Goal: Task Accomplishment & Management: Manage account settings

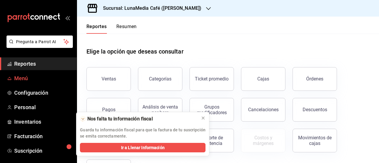
click at [27, 80] on span "Menú" at bounding box center [43, 78] width 58 height 8
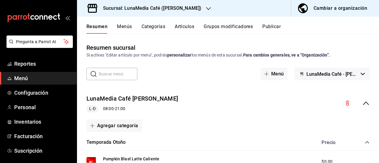
click at [179, 26] on button "Artículos" at bounding box center [185, 29] width 20 height 10
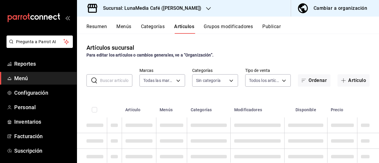
type input "55b5777a-a8f8-4194-81d5-7e3cda734f68"
type input "622fb036-7591-4a5a-b99c-1bb32aa12758,4a667411-bf09-4ea8-947c-4b8fca637345,63d22…"
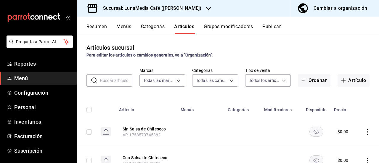
click at [111, 78] on input "text" at bounding box center [116, 81] width 32 height 12
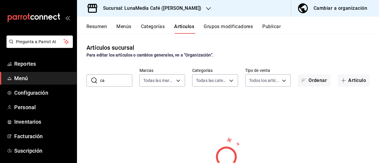
type input "c"
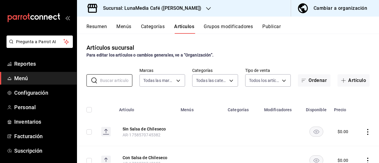
click at [91, 67] on div "Artículos sucursal Para editar los artículos o cambios generales, ve a “Organiz…" at bounding box center [228, 98] width 302 height 129
click at [25, 95] on span "Configuración" at bounding box center [43, 93] width 58 height 8
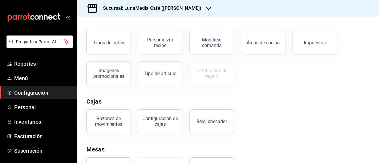
scroll to position [118, 0]
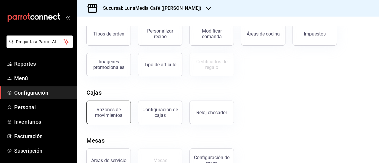
click at [105, 110] on div "Razones de movimientos" at bounding box center [108, 112] width 37 height 11
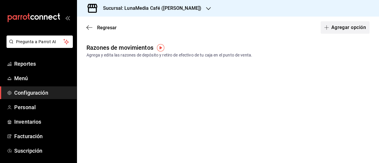
click at [337, 27] on button "Agregar opción" at bounding box center [345, 27] width 49 height 12
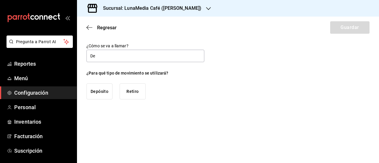
type input "D"
type input "Pago de Proveedor"
click at [135, 91] on button "Retiro" at bounding box center [133, 91] width 26 height 16
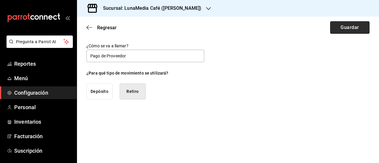
click at [344, 27] on button "Guardar" at bounding box center [349, 27] width 39 height 12
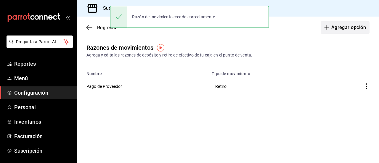
click at [339, 32] on button "Agregar opción" at bounding box center [345, 27] width 49 height 12
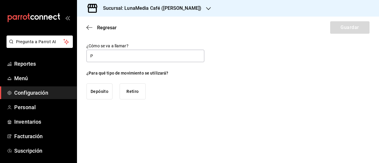
type input "Propina"
click at [131, 94] on button "Retiro" at bounding box center [133, 91] width 26 height 16
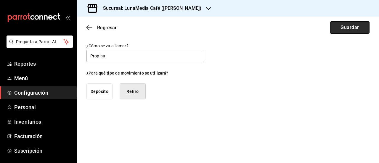
click at [361, 26] on button "Guardar" at bounding box center [349, 27] width 39 height 12
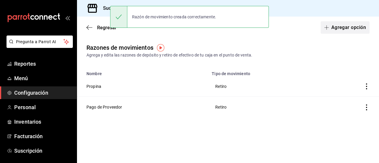
click at [345, 28] on button "Agregar opción" at bounding box center [345, 27] width 49 height 12
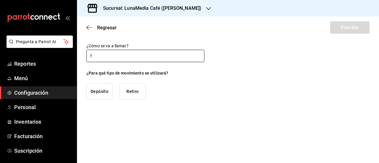
type input "Fondo de caja"
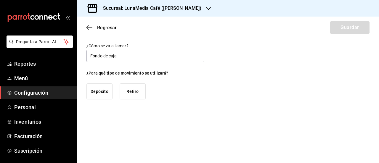
click at [99, 93] on button "Depósito" at bounding box center [99, 91] width 26 height 16
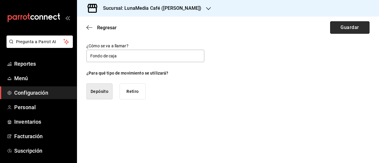
click at [349, 25] on button "Guardar" at bounding box center [349, 27] width 39 height 12
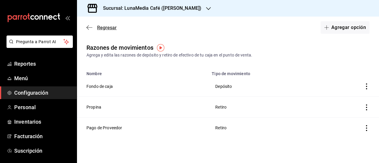
click at [101, 29] on span "Regresar" at bounding box center [107, 28] width 20 height 6
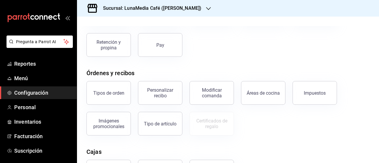
scroll to position [89, 0]
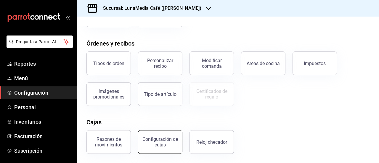
click at [158, 140] on div "Configuración de cajas" at bounding box center [160, 141] width 37 height 11
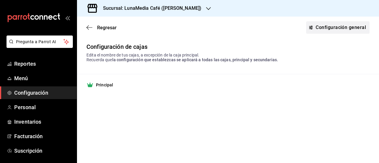
click at [332, 25] on link "Configuración general" at bounding box center [337, 27] width 63 height 12
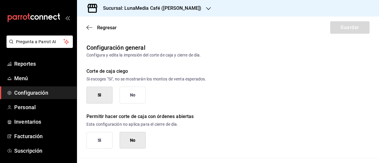
click at [132, 91] on button "No" at bounding box center [133, 95] width 26 height 17
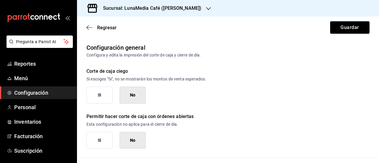
click at [96, 145] on button "Si" at bounding box center [99, 140] width 26 height 17
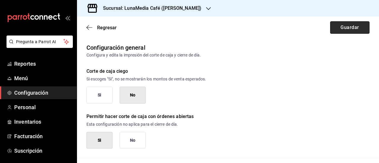
click at [333, 27] on button "Guardar" at bounding box center [349, 27] width 39 height 12
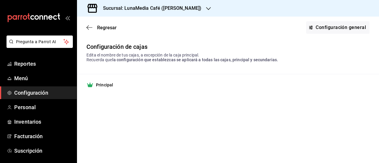
click at [103, 31] on div "Regresar Configuración general" at bounding box center [228, 28] width 302 height 22
click at [97, 26] on span "Regresar" at bounding box center [101, 28] width 30 height 6
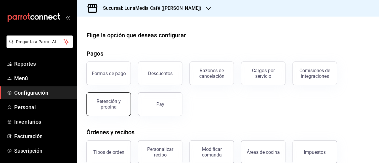
scroll to position [59, 0]
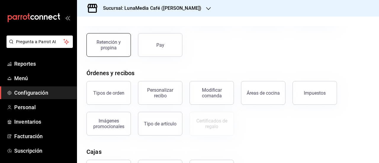
click at [115, 102] on button "Tipos de orden" at bounding box center [108, 93] width 44 height 24
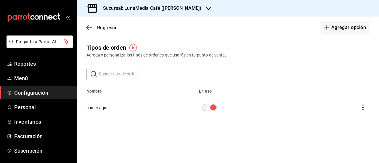
click at [362, 104] on icon "actions" at bounding box center [363, 107] width 6 height 6
click at [104, 105] on div at bounding box center [189, 81] width 379 height 163
click at [105, 105] on button "comer aquí" at bounding box center [96, 108] width 21 height 6
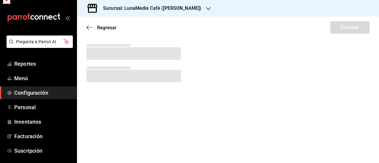
click at [103, 107] on main "Regresar Guardar" at bounding box center [228, 90] width 302 height 146
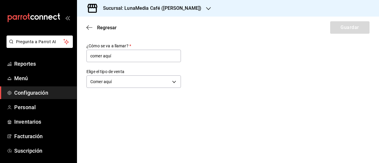
drag, startPoint x: 114, startPoint y: 57, endPoint x: 73, endPoint y: 54, distance: 41.2
click at [73, 54] on div "Pregunta a Parrot AI Reportes Menú Configuración Personal Inventarios Facturaci…" at bounding box center [189, 81] width 379 height 163
type input "Piso"
click at [361, 28] on button "Guardar" at bounding box center [349, 27] width 39 height 12
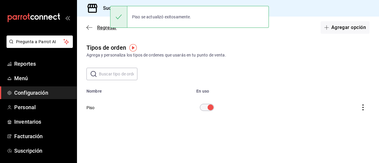
click at [101, 27] on span "Regresar" at bounding box center [107, 28] width 20 height 6
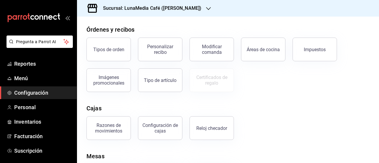
scroll to position [137, 0]
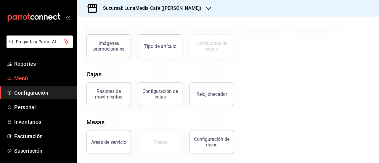
click at [22, 77] on span "Menú" at bounding box center [43, 78] width 58 height 8
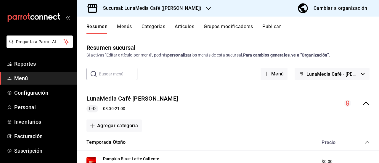
click at [211, 27] on button "Grupos modificadores" at bounding box center [228, 29] width 49 height 10
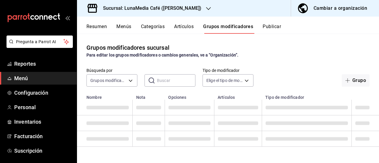
click at [166, 80] on input "text" at bounding box center [176, 81] width 38 height 12
type input "capp"
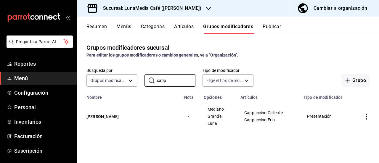
drag, startPoint x: 180, startPoint y: 81, endPoint x: 142, endPoint y: 79, distance: 38.2
click at [142, 79] on div "Búsqueda por Grupos modificadores GROUP ​ capp ​ Tipo de modificador Elige el t…" at bounding box center [228, 77] width 302 height 19
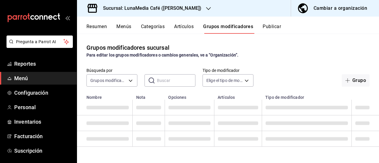
click at [178, 26] on button "Artículos" at bounding box center [184, 29] width 20 height 10
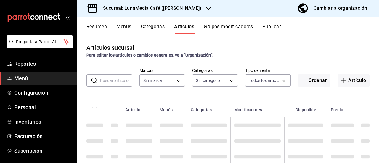
type input "55b5777a-a8f8-4194-81d5-7e3cda734f68"
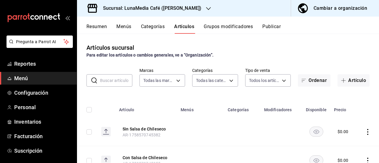
type input "622fb036-7591-4a5a-b99c-1bb32aa12758,4a667411-bf09-4ea8-947c-4b8fca637345,63d22…"
click at [108, 82] on input "text" at bounding box center [116, 81] width 32 height 12
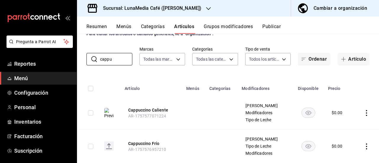
scroll to position [30, 0]
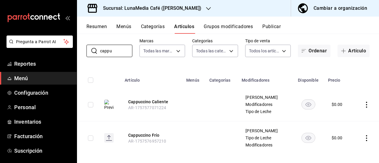
type input "cappu"
click at [144, 101] on button "Cappuccino Caliente" at bounding box center [151, 102] width 47 height 6
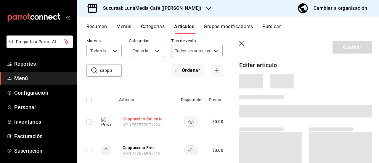
scroll to position [26, 0]
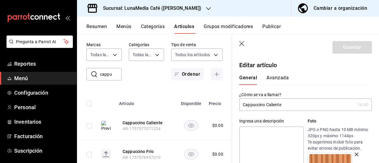
click at [242, 44] on icon "button" at bounding box center [242, 44] width 6 height 6
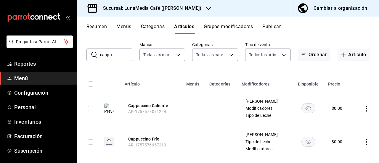
click at [98, 26] on button "Resumen" at bounding box center [96, 29] width 20 height 10
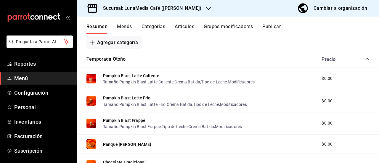
scroll to position [59, 0]
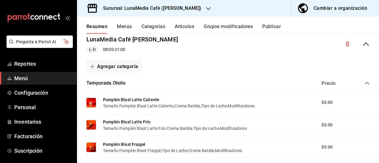
click at [365, 81] on icon "collapse-category-row" at bounding box center [367, 83] width 5 height 5
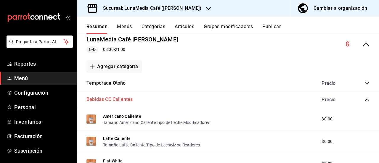
click at [91, 97] on button "Bebidas CC Calientes" at bounding box center [109, 99] width 46 height 7
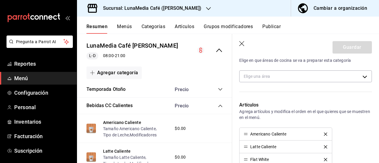
scroll to position [207, 0]
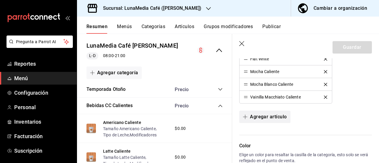
click at [265, 119] on button "Agregar artículo" at bounding box center [264, 117] width 51 height 12
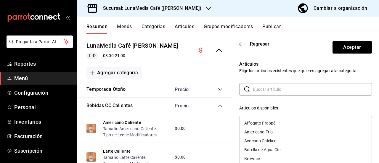
click at [263, 91] on input "text" at bounding box center [312, 89] width 119 height 12
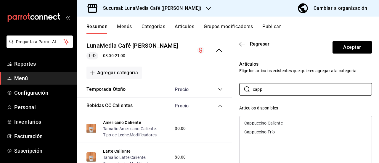
type input "capp"
click at [265, 122] on div "Cappuccino Caliente" at bounding box center [263, 123] width 38 height 4
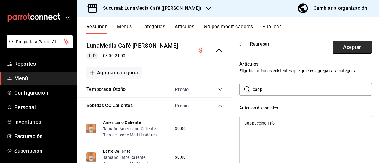
click at [342, 45] on button "Aceptar" at bounding box center [351, 47] width 39 height 12
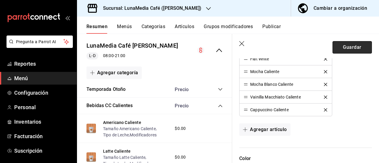
click at [344, 47] on button "Guardar" at bounding box center [351, 47] width 39 height 12
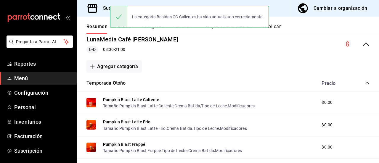
click at [365, 83] on icon "collapse-category-row" at bounding box center [367, 83] width 5 height 5
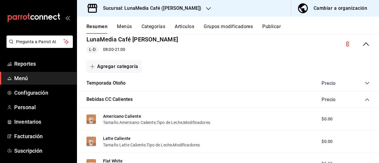
scroll to position [59, 0]
click at [110, 96] on button "Bebidas CC Calientes" at bounding box center [109, 99] width 46 height 7
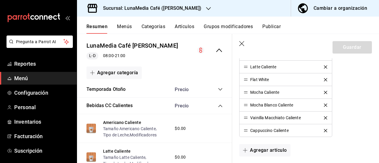
scroll to position [178, 0]
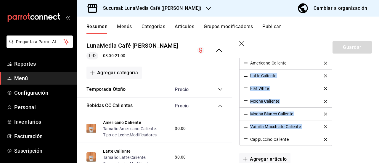
drag, startPoint x: 250, startPoint y: 139, endPoint x: 246, endPoint y: 75, distance: 63.5
click at [244, 75] on ul "Americano Caliente Latte Caliente Flat [PERSON_NAME] Mocha Caliente Mocha Blanc…" at bounding box center [285, 101] width 93 height 89
click at [345, 148] on div "Artículos Agrega artículos y modifica el orden en el que quieres que se muestre…" at bounding box center [302, 100] width 140 height 154
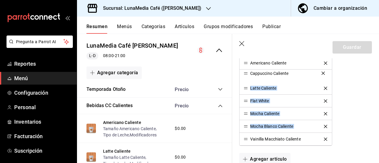
drag, startPoint x: 246, startPoint y: 140, endPoint x: 237, endPoint y: 75, distance: 65.6
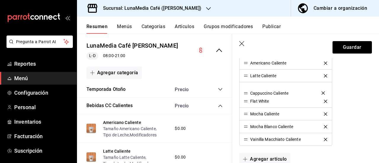
drag, startPoint x: 245, startPoint y: 74, endPoint x: 245, endPoint y: 92, distance: 17.8
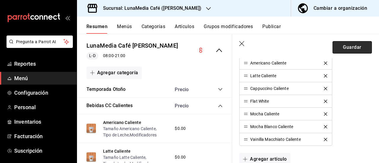
click at [350, 49] on button "Guardar" at bounding box center [351, 47] width 39 height 12
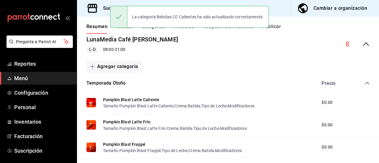
click at [150, 29] on div "La categoría Bebidas CC Calientes ha sido actualizado correctamente." at bounding box center [189, 16] width 159 height 25
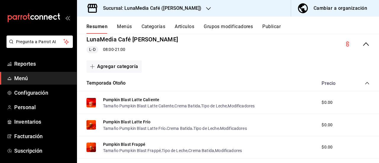
click at [212, 26] on button "Grupos modificadores" at bounding box center [228, 29] width 49 height 10
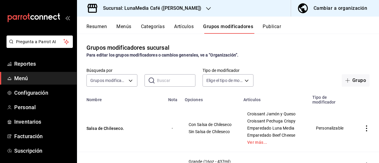
click at [185, 25] on button "Artículos" at bounding box center [184, 29] width 20 height 10
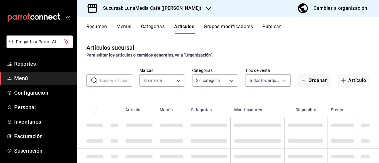
type input "622fb036-7591-4a5a-b99c-1bb32aa12758,4a667411-bf09-4ea8-947c-4b8fca637345,63d22…"
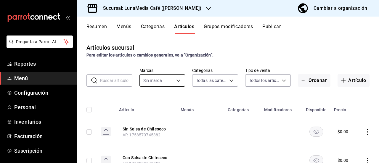
type input "55b5777a-a8f8-4194-81d5-7e3cda734f68"
click at [122, 82] on input "text" at bounding box center [116, 81] width 32 height 12
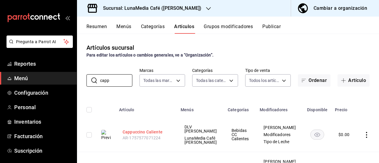
type input "capp"
click at [148, 133] on button "Cappuccino Caliente" at bounding box center [146, 132] width 47 height 6
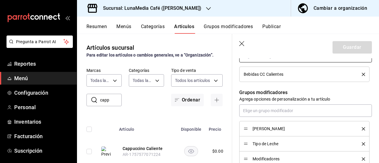
scroll to position [266, 0]
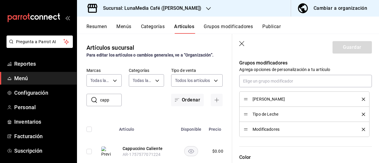
drag, startPoint x: 241, startPoint y: 45, endPoint x: 244, endPoint y: 55, distance: 10.2
click at [241, 45] on icon "button" at bounding box center [242, 44] width 6 height 6
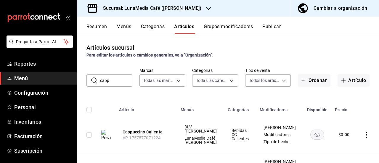
click at [212, 23] on div "Resumen Menús Categorías Artículos Grupos modificadores Publicar" at bounding box center [228, 25] width 302 height 17
click at [213, 27] on button "Grupos modificadores" at bounding box center [228, 29] width 49 height 10
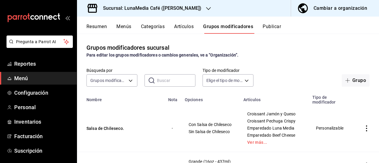
drag, startPoint x: 161, startPoint y: 84, endPoint x: 164, endPoint y: 80, distance: 4.6
click at [162, 83] on input "text" at bounding box center [176, 81] width 38 height 12
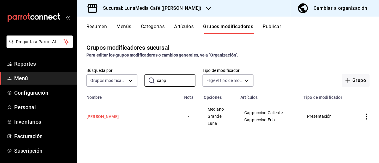
type input "capp"
click at [112, 114] on button "[PERSON_NAME]" at bounding box center [121, 117] width 71 height 6
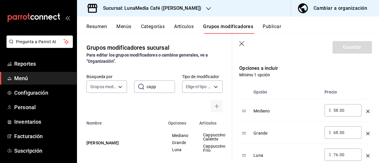
scroll to position [178, 0]
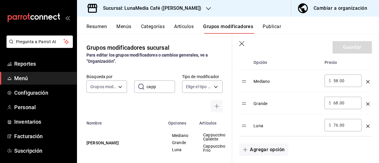
click at [239, 43] on header "Guardar" at bounding box center [305, 46] width 147 height 24
click at [243, 43] on icon "button" at bounding box center [242, 44] width 6 height 6
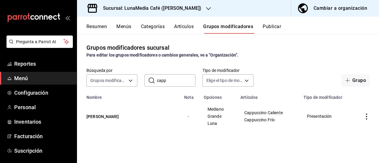
click at [93, 26] on button "Resumen" at bounding box center [96, 29] width 20 height 10
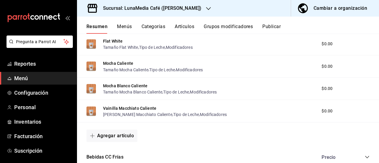
scroll to position [414, 0]
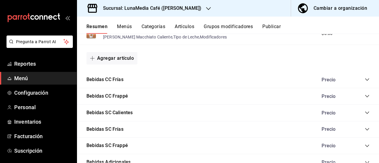
click at [365, 80] on icon "collapse-category-row" at bounding box center [367, 79] width 5 height 5
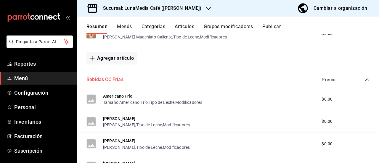
click at [103, 82] on button "Bebidas CC Frías" at bounding box center [104, 79] width 37 height 7
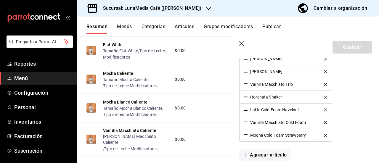
scroll to position [237, 0]
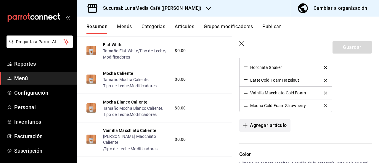
click at [268, 123] on button "Agregar artículo" at bounding box center [264, 125] width 51 height 12
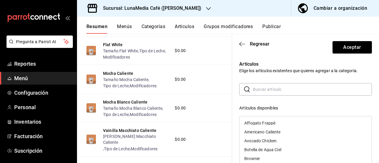
click at [268, 90] on input "text" at bounding box center [312, 89] width 119 height 12
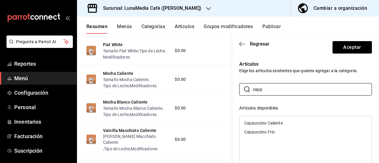
type input "capp"
click at [260, 135] on div "Cappuccino Frío" at bounding box center [305, 132] width 132 height 9
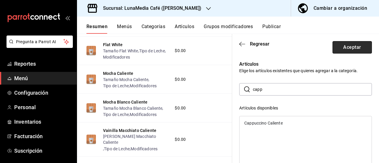
click at [332, 46] on button "Aceptar" at bounding box center [351, 47] width 39 height 12
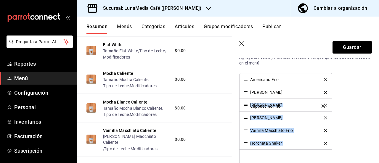
scroll to position [148, 0]
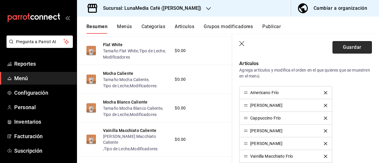
click at [356, 49] on button "Guardar" at bounding box center [351, 47] width 39 height 12
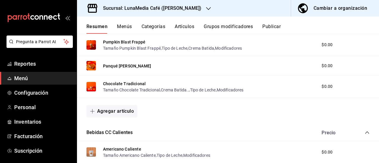
scroll to position [152, 0]
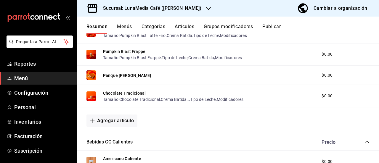
click at [188, 25] on button "Artículos" at bounding box center [185, 29] width 20 height 10
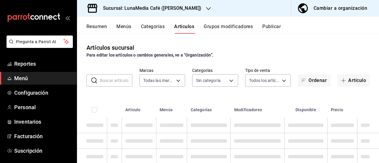
type input "55b5777a-a8f8-4194-81d5-7e3cda734f68"
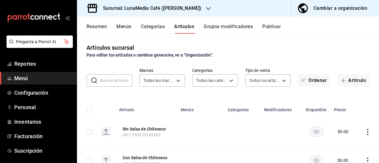
click at [217, 26] on button "Grupos modificadores" at bounding box center [228, 29] width 49 height 10
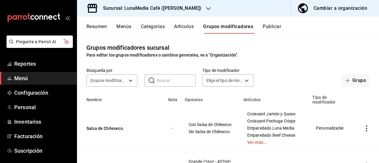
click at [172, 77] on input "text" at bounding box center [176, 81] width 38 height 12
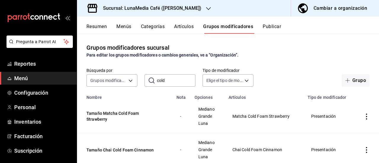
type input "cold foam"
click at [117, 111] on button "Tamaño Matcha Cold Foam Strawberry" at bounding box center [121, 116] width 71 height 12
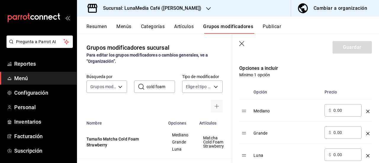
scroll to position [178, 0]
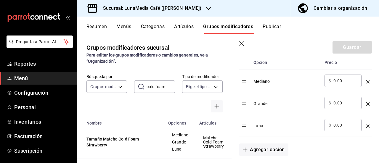
click at [346, 83] on input "0.00" at bounding box center [345, 81] width 24 height 6
drag, startPoint x: 342, startPoint y: 80, endPoint x: 309, endPoint y: 75, distance: 33.9
click at [309, 75] on tr "Mediano ​ $ 0.00 ​" at bounding box center [305, 81] width 133 height 22
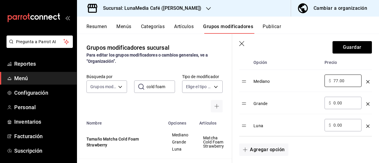
type input "77.00"
drag, startPoint x: 345, startPoint y: 102, endPoint x: 304, endPoint y: 97, distance: 41.6
click at [304, 97] on tr "Grande ​ $ 0.00 ​" at bounding box center [305, 103] width 133 height 22
type input "84.00"
drag, startPoint x: 333, startPoint y: 126, endPoint x: 304, endPoint y: 120, distance: 30.2
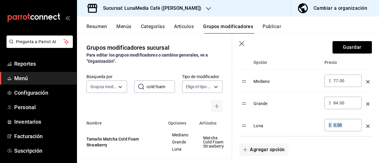
click at [304, 120] on tr "Luna ​ $ 0.00 ​" at bounding box center [305, 125] width 133 height 22
click at [343, 129] on div "​ $ 0.00 ​" at bounding box center [342, 125] width 37 height 12
drag, startPoint x: 342, startPoint y: 126, endPoint x: 315, endPoint y: 121, distance: 28.0
click at [315, 121] on tr "Luna ​ $ 0.00 ​" at bounding box center [305, 125] width 133 height 22
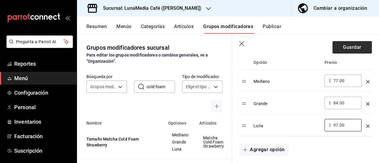
type input "97.00"
click at [336, 50] on button "Guardar" at bounding box center [351, 47] width 39 height 12
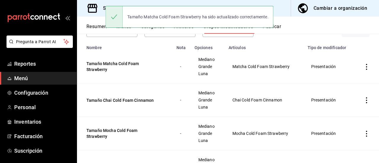
scroll to position [59, 0]
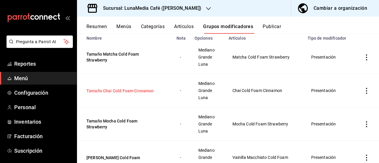
click at [120, 90] on button "Tamaño Chai Cold Foam Cinnamon" at bounding box center [121, 91] width 71 height 6
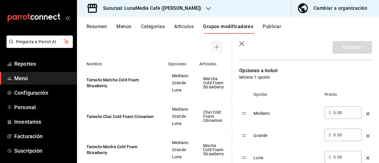
scroll to position [148, 0]
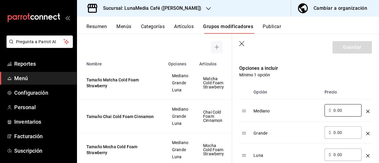
drag, startPoint x: 344, startPoint y: 112, endPoint x: 318, endPoint y: 110, distance: 25.8
click at [318, 110] on tr "Mediano ​ $ 0.00 ​" at bounding box center [305, 110] width 133 height 22
type input "77.00"
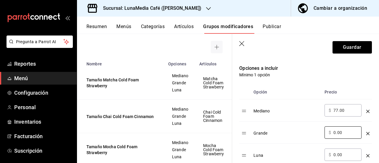
drag, startPoint x: 343, startPoint y: 131, endPoint x: 323, endPoint y: 126, distance: 20.0
click at [323, 126] on td "​ $ 0.00 ​" at bounding box center [343, 133] width 42 height 22
type input "84.00"
drag, startPoint x: 326, startPoint y: 152, endPoint x: 313, endPoint y: 148, distance: 12.8
click at [313, 148] on tr "Luna ​ $ 0.00 ​" at bounding box center [305, 155] width 133 height 22
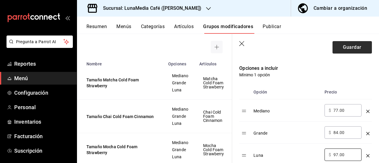
type input "97.00"
click at [342, 48] on button "Guardar" at bounding box center [351, 47] width 39 height 12
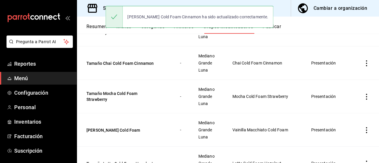
scroll to position [89, 0]
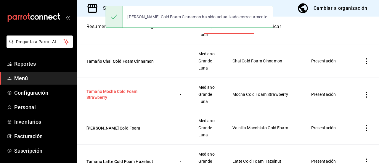
click at [100, 90] on button "Tamaño Mocha Cold Foam Strawberry" at bounding box center [121, 94] width 71 height 12
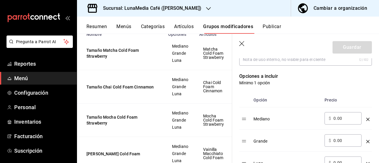
scroll to position [148, 0]
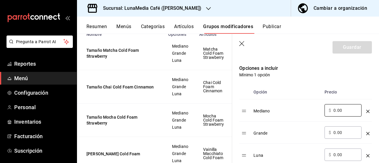
drag, startPoint x: 343, startPoint y: 113, endPoint x: 322, endPoint y: 108, distance: 21.0
click at [322, 108] on td "​ $ 0.00 ​" at bounding box center [343, 110] width 42 height 22
type input "77.00"
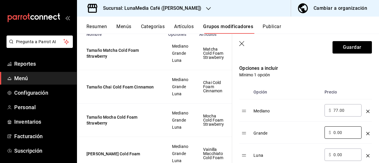
drag, startPoint x: 342, startPoint y: 131, endPoint x: 315, endPoint y: 131, distance: 27.2
click at [315, 131] on tr "Grande ​ $ 0.00 ​" at bounding box center [305, 133] width 133 height 22
type input "84.00"
drag, startPoint x: 345, startPoint y: 154, endPoint x: 316, endPoint y: 154, distance: 29.3
click at [316, 154] on tr "Luna ​ $ 0.00 ​" at bounding box center [305, 155] width 133 height 22
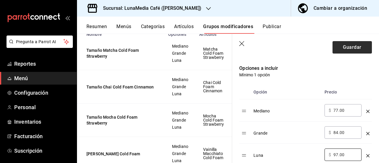
type input "97.00"
click at [341, 46] on button "Guardar" at bounding box center [351, 47] width 39 height 12
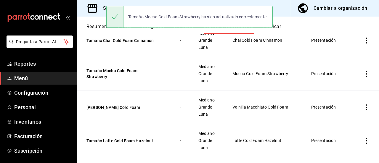
scroll to position [118, 0]
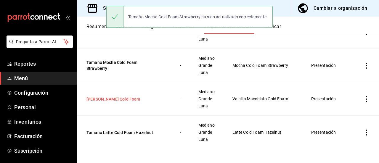
click at [110, 96] on button "[PERSON_NAME] Cold Foam" at bounding box center [121, 99] width 71 height 6
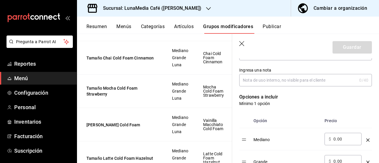
scroll to position [148, 0]
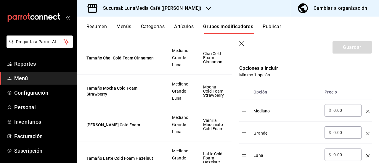
drag, startPoint x: 344, startPoint y: 113, endPoint x: 325, endPoint y: 112, distance: 18.9
click at [325, 112] on div "​ $ 0.00 ​" at bounding box center [342, 110] width 37 height 12
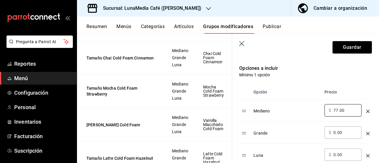
type input "77.00"
drag, startPoint x: 342, startPoint y: 134, endPoint x: 315, endPoint y: 122, distance: 28.9
click at [315, 122] on tr "Grande ​ $ 0.00 ​" at bounding box center [305, 133] width 133 height 22
type input "87.00"
drag, startPoint x: 343, startPoint y: 152, endPoint x: 315, endPoint y: 151, distance: 27.2
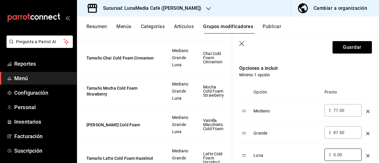
click at [315, 151] on tr "Luna ​ $ 0.00 ​" at bounding box center [305, 155] width 133 height 22
type input "97.00"
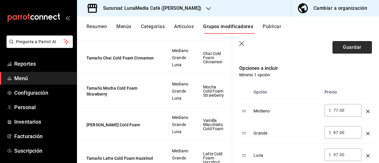
click at [337, 44] on button "Guardar" at bounding box center [351, 47] width 39 height 12
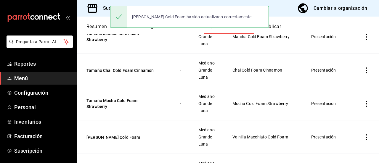
scroll to position [89, 0]
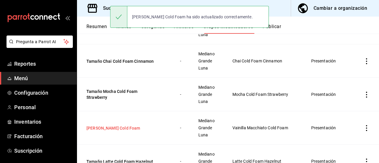
click at [110, 125] on button "[PERSON_NAME] Cold Foam" at bounding box center [121, 128] width 71 height 6
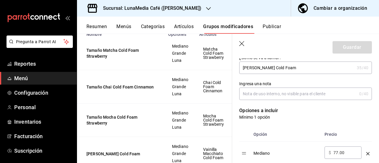
scroll to position [118, 0]
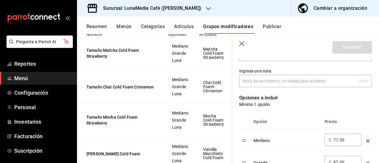
click at [339, 160] on input "87.00" at bounding box center [345, 162] width 24 height 6
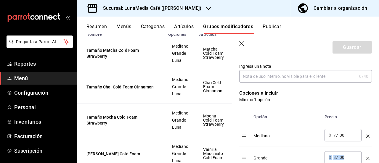
drag, startPoint x: 346, startPoint y: 158, endPoint x: 333, endPoint y: 159, distance: 13.3
click at [333, 159] on div "​ $ 87.00 ​" at bounding box center [342, 157] width 37 height 12
click at [291, 143] on td "Mediano" at bounding box center [286, 135] width 71 height 22
click at [326, 162] on div "​ $ 87.00 ​" at bounding box center [342, 157] width 37 height 12
click at [277, 136] on div "Mediano" at bounding box center [286, 134] width 66 height 10
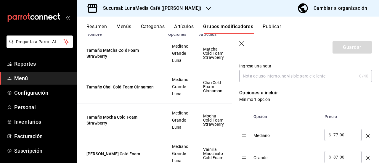
drag, startPoint x: 277, startPoint y: 136, endPoint x: 289, endPoint y: 135, distance: 11.6
click at [278, 135] on div "Mediano" at bounding box center [286, 134] width 66 height 10
drag, startPoint x: 347, startPoint y: 157, endPoint x: 333, endPoint y: 157, distance: 14.2
click at [333, 157] on div "​ $ 87.00 ​" at bounding box center [342, 157] width 37 height 12
type input "84.00"
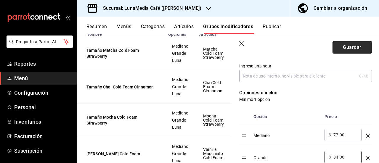
click at [347, 48] on button "Guardar" at bounding box center [351, 47] width 39 height 12
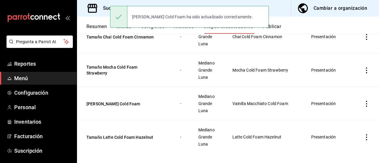
scroll to position [118, 0]
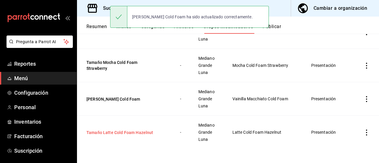
click at [124, 131] on button "Tamaño Latte Cold Foam Hazelnut" at bounding box center [121, 133] width 71 height 6
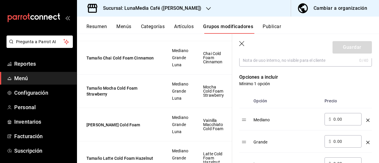
scroll to position [148, 0]
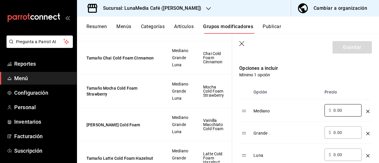
drag, startPoint x: 344, startPoint y: 110, endPoint x: 321, endPoint y: 110, distance: 22.8
click at [321, 110] on tr "Mediano ​ $ 0.00 ​" at bounding box center [305, 110] width 133 height 22
type input "77.00"
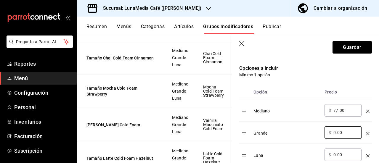
drag, startPoint x: 342, startPoint y: 135, endPoint x: 315, endPoint y: 132, distance: 26.8
click at [315, 132] on tr "Grande ​ $ 0.00 ​" at bounding box center [305, 133] width 133 height 22
type input "84.00"
drag, startPoint x: 344, startPoint y: 154, endPoint x: 321, endPoint y: 152, distance: 22.6
click at [321, 152] on tr "Luna ​ $ 0.00 ​" at bounding box center [305, 155] width 133 height 22
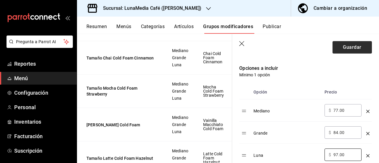
type input "97.00"
click at [337, 49] on button "Guardar" at bounding box center [351, 47] width 39 height 12
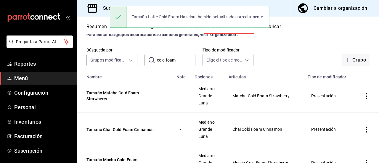
scroll to position [30, 0]
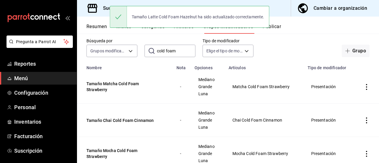
click at [91, 21] on div "Resumen Menús Categorías Artículos Grupos modificadores Publicar" at bounding box center [228, 25] width 302 height 17
click at [94, 27] on button "Resumen" at bounding box center [96, 29] width 20 height 10
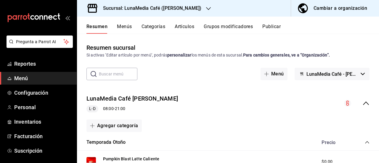
click at [184, 27] on button "Artículos" at bounding box center [185, 29] width 20 height 10
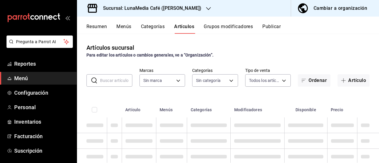
click at [109, 78] on input "text" at bounding box center [116, 81] width 32 height 12
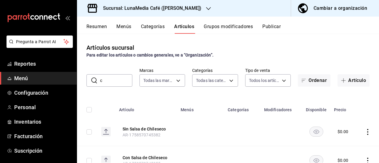
type input "ch"
type input "55b5777a-a8f8-4194-81d5-7e3cda734f68"
type input "622fb036-7591-4a5a-b99c-1bb32aa12758,4a667411-bf09-4ea8-947c-4b8fca637345,63d22…"
click at [95, 109] on th at bounding box center [87, 108] width 20 height 19
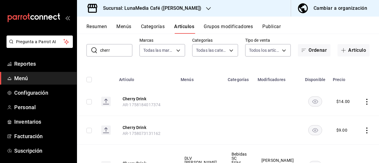
scroll to position [5, 0]
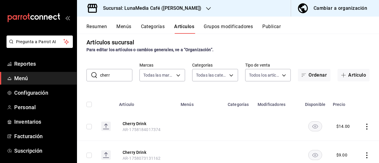
drag, startPoint x: 115, startPoint y: 76, endPoint x: 91, endPoint y: 75, distance: 23.4
click at [91, 75] on div "​ cherr ​" at bounding box center [109, 75] width 46 height 12
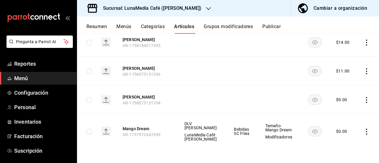
scroll to position [34, 0]
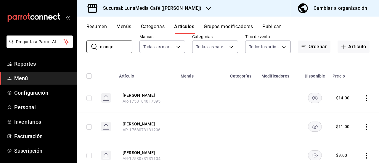
drag, startPoint x: 118, startPoint y: 47, endPoint x: 83, endPoint y: 44, distance: 35.4
click at [83, 44] on div "​ mango ​ Marcas Todas las marcas, Sin marca 55b5777a-a8f8-4194-81d5-7e3cda734f…" at bounding box center [228, 43] width 302 height 19
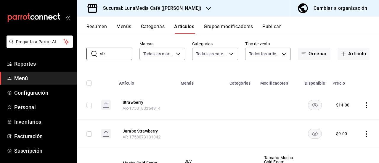
scroll to position [0, 0]
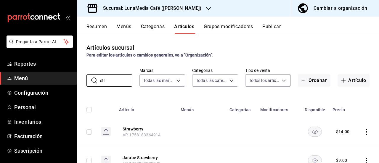
type input "str"
click at [240, 54] on div "Para editar los artículos o cambios generales, ve a “Organización”." at bounding box center [227, 55] width 283 height 6
click at [94, 27] on button "Resumen" at bounding box center [96, 29] width 20 height 10
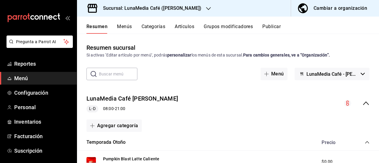
click at [273, 29] on button "Publicar" at bounding box center [271, 29] width 18 height 10
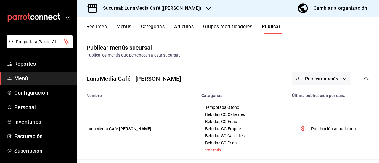
click at [97, 28] on button "Resumen" at bounding box center [96, 29] width 20 height 10
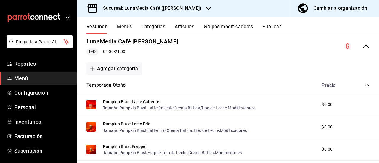
scroll to position [59, 0]
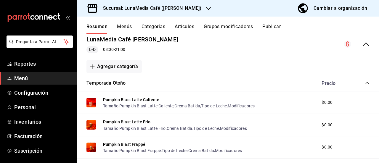
click at [365, 84] on icon "collapse-category-row" at bounding box center [367, 83] width 5 height 5
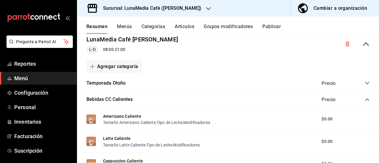
click at [365, 101] on icon "collapse-category-row" at bounding box center [367, 99] width 5 height 5
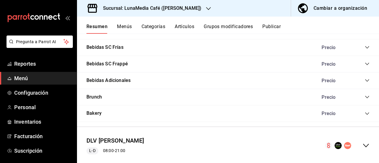
scroll to position [189, 0]
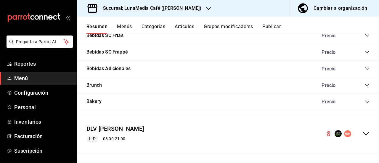
click at [362, 136] on icon "collapse-menu-row" at bounding box center [365, 133] width 7 height 7
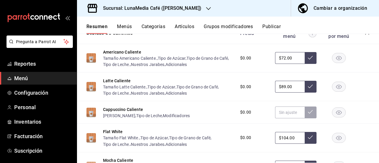
scroll to position [574, 0]
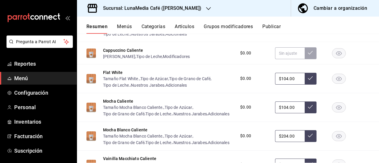
click at [332, 58] on rect "button" at bounding box center [339, 53] width 14 height 10
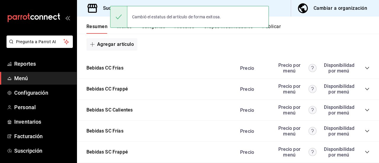
scroll to position [752, 0]
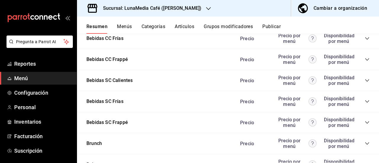
click at [365, 41] on icon "collapse-category-row" at bounding box center [367, 38] width 5 height 5
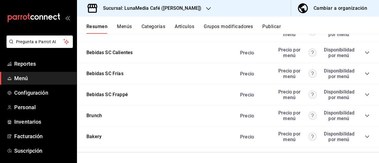
scroll to position [1077, 0]
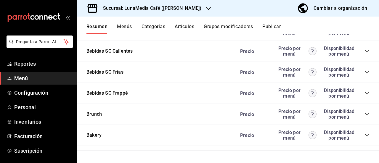
click at [365, 52] on icon "collapse-category-row" at bounding box center [367, 51] width 4 height 2
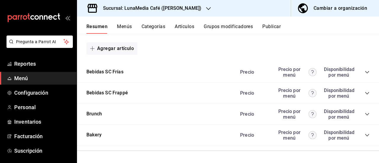
scroll to position [1284, 0]
click at [365, 75] on icon "collapse-category-row" at bounding box center [367, 72] width 5 height 5
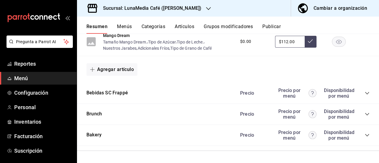
scroll to position [1585, 0]
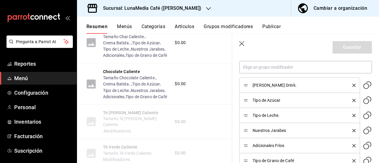
scroll to position [252, 0]
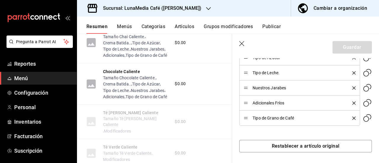
click at [352, 117] on icon "delete" at bounding box center [353, 118] width 3 height 3
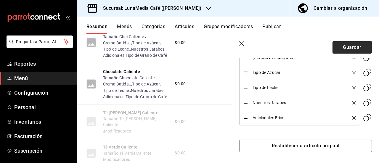
click at [349, 46] on button "Guardar" at bounding box center [351, 47] width 39 height 12
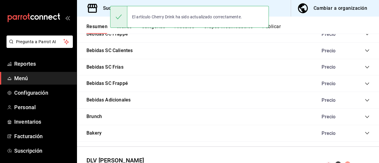
scroll to position [509, 0]
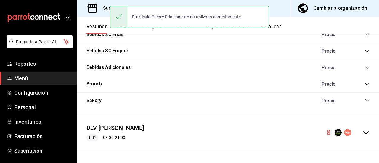
click at [357, 131] on div "collapse-menu-row" at bounding box center [347, 132] width 44 height 7
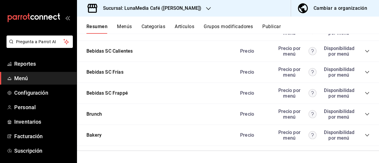
scroll to position [1154, 0]
click at [365, 73] on icon "collapse-category-row" at bounding box center [367, 72] width 5 height 5
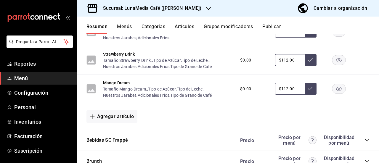
scroll to position [1420, 0]
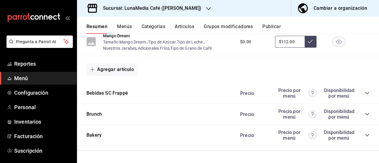
click at [118, 10] on button "Strawberry Drink" at bounding box center [119, 7] width 32 height 6
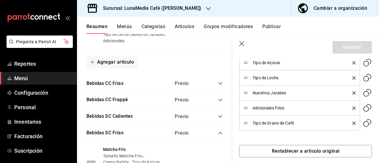
scroll to position [252, 0]
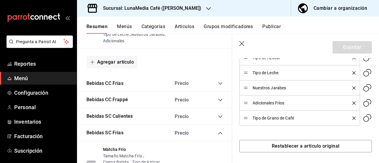
click at [352, 117] on icon "delete" at bounding box center [353, 118] width 3 height 3
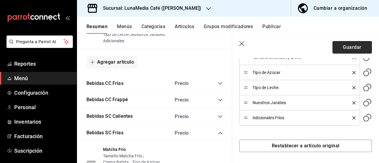
click at [342, 45] on button "Guardar" at bounding box center [351, 47] width 39 height 12
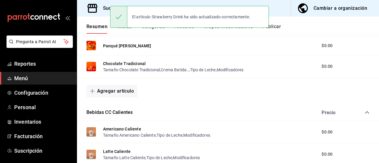
scroll to position [509, 0]
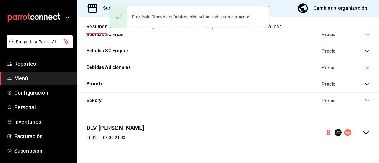
click at [362, 131] on icon "collapse-menu-row" at bounding box center [365, 132] width 7 height 7
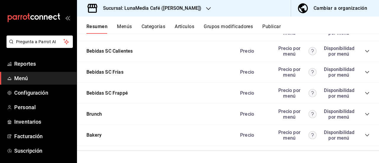
scroll to position [1154, 0]
click at [365, 74] on icon "collapse-category-row" at bounding box center [367, 72] width 5 height 5
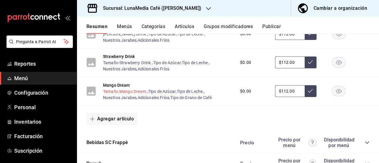
scroll to position [1420, 0]
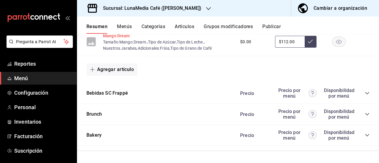
click at [115, 39] on button "Mango Dream" at bounding box center [116, 36] width 27 height 6
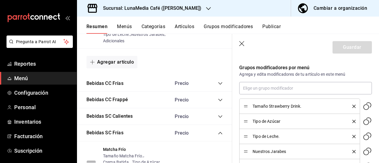
scroll to position [237, 0]
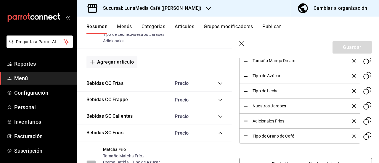
click at [352, 135] on icon "delete" at bounding box center [353, 136] width 3 height 3
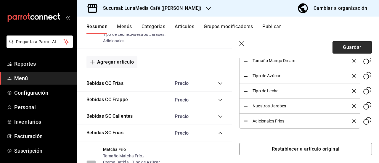
click at [337, 49] on button "Guardar" at bounding box center [351, 47] width 39 height 12
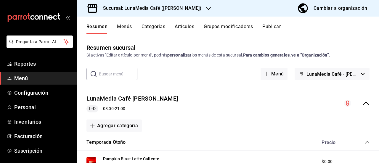
drag, startPoint x: 358, startPoint y: 102, endPoint x: 257, endPoint y: 54, distance: 111.5
click at [362, 102] on icon "collapse-menu-row" at bounding box center [365, 103] width 7 height 7
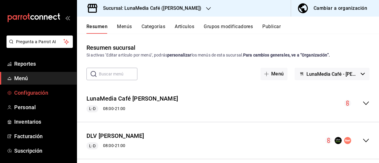
click at [39, 89] on span "Configuración" at bounding box center [43, 93] width 58 height 8
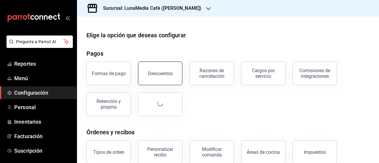
click at [150, 69] on button "Descuentos" at bounding box center [160, 74] width 44 height 24
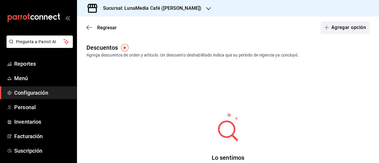
click at [330, 26] on button "Agregar opción" at bounding box center [345, 27] width 49 height 12
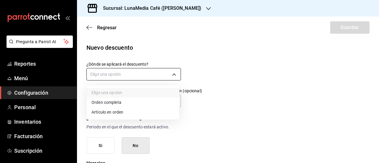
click at [126, 68] on body "Pregunta a Parrot AI Reportes Menú Configuración Personal Inventarios Facturaci…" at bounding box center [189, 81] width 379 height 163
click at [107, 104] on li "Orden completa" at bounding box center [133, 103] width 92 height 10
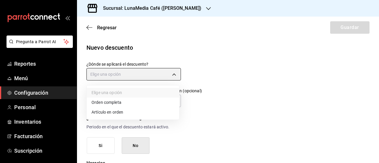
type input "ORDER"
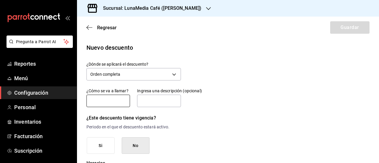
click at [105, 105] on input "text" at bounding box center [108, 101] width 44 height 12
type input "Descuento 100%"
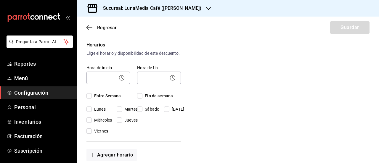
scroll to position [89, 0]
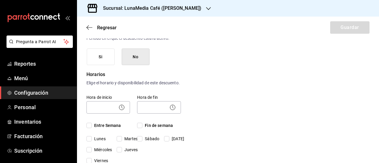
click at [124, 111] on icon at bounding box center [121, 107] width 7 height 7
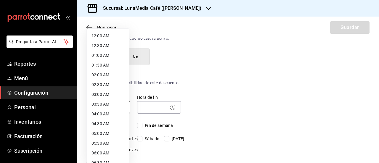
click at [108, 111] on body "Pregunta a Parrot AI Reportes Menú Configuración Personal Inventarios Facturaci…" at bounding box center [189, 81] width 379 height 163
click at [96, 105] on li "08:00 AM" at bounding box center [108, 104] width 42 height 10
type input "08:00"
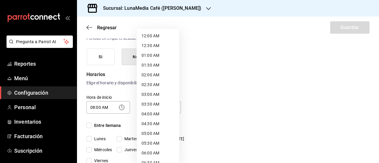
click at [147, 110] on body "Pregunta a Parrot AI Reportes Menú Configuración Personal Inventarios Facturaci…" at bounding box center [189, 81] width 379 height 163
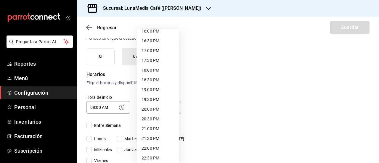
scroll to position [326, 0]
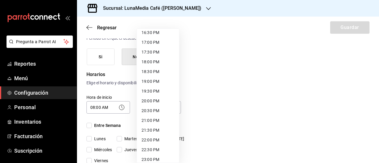
click at [149, 122] on li "21:00 PM" at bounding box center [158, 121] width 42 height 10
type input "21:00"
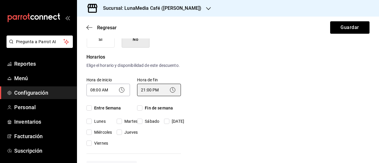
scroll to position [118, 0]
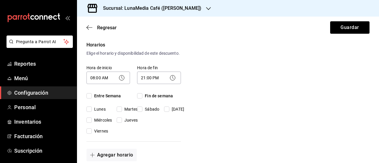
click at [86, 99] on label "Entre Semana" at bounding box center [108, 96] width 44 height 6
click at [86, 99] on input "Entre Semana" at bounding box center [88, 95] width 5 height 5
checkbox input "true"
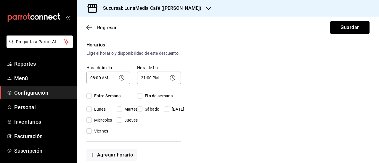
checkbox input "true"
click at [141, 99] on input "Fin de semana" at bounding box center [139, 95] width 5 height 5
checkbox input "true"
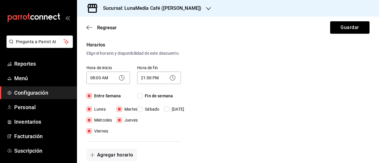
checkbox input "true"
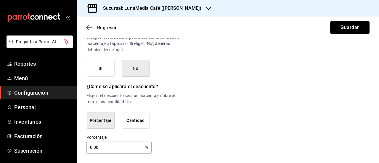
scroll to position [349, 0]
drag, startPoint x: 107, startPoint y: 147, endPoint x: 86, endPoint y: 143, distance: 22.3
type input "100"
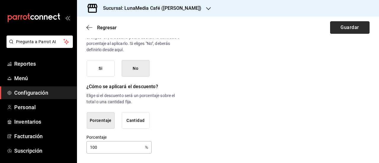
click at [339, 26] on button "Guardar" at bounding box center [349, 27] width 39 height 12
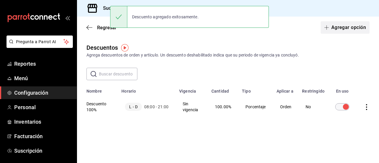
click at [332, 28] on button "Agregar opción" at bounding box center [345, 27] width 49 height 12
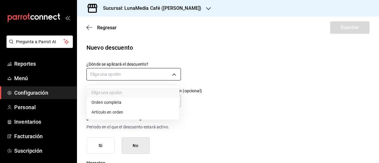
click at [171, 80] on body "Pregunta a Parrot AI Reportes Menú Configuración Personal Inventarios Facturaci…" at bounding box center [189, 81] width 379 height 163
click at [141, 104] on li "Orden completa" at bounding box center [133, 103] width 92 height 10
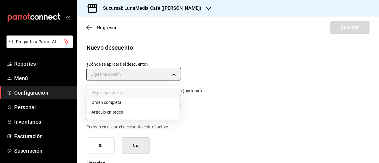
type input "ORDER"
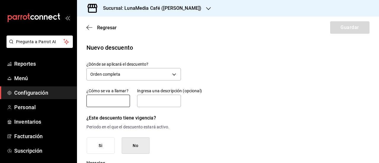
click at [112, 102] on input "text" at bounding box center [108, 101] width 44 height 12
type input "Descuento 15%"
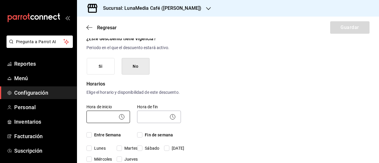
scroll to position [89, 0]
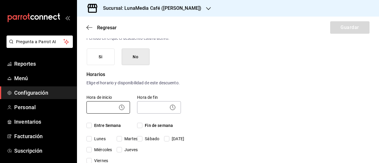
click at [109, 118] on body "Pregunta a Parrot AI Reportes Menú Configuración Personal Inventarios Facturaci…" at bounding box center [189, 81] width 379 height 163
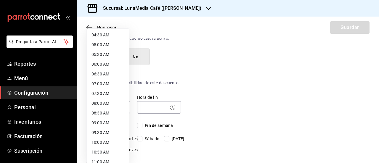
click at [102, 102] on li "08:00 AM" at bounding box center [108, 104] width 42 height 10
type input "08:00"
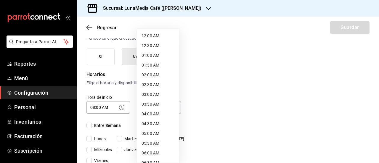
click at [150, 114] on body "Pregunta a Parrot AI Reportes Menú Configuración Personal Inventarios Facturaci…" at bounding box center [189, 81] width 379 height 163
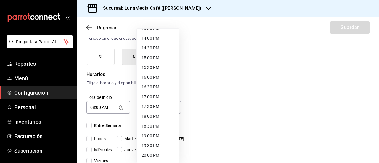
scroll to position [296, 0]
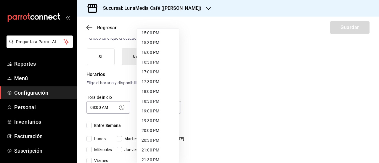
click at [152, 149] on li "21:00 PM" at bounding box center [158, 150] width 42 height 10
type input "21:00"
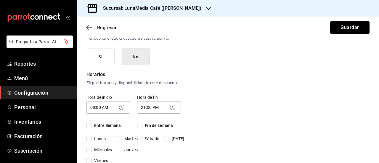
click at [88, 128] on input "Entre Semana" at bounding box center [88, 125] width 5 height 5
checkbox input "true"
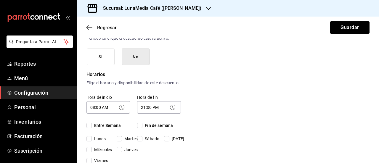
checkbox input "true"
click at [139, 128] on input "Fin de semana" at bounding box center [139, 125] width 5 height 5
checkbox input "true"
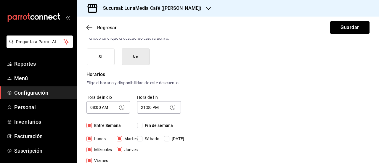
checkbox input "true"
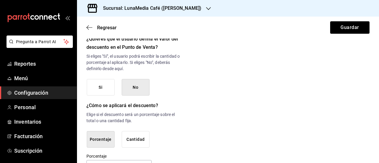
scroll to position [349, 0]
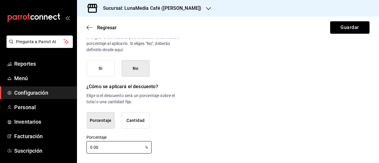
drag, startPoint x: 100, startPoint y: 149, endPoint x: 76, endPoint y: 141, distance: 25.0
click at [76, 141] on div "Pregunta a Parrot AI Reportes Menú Configuración Personal Inventarios Facturaci…" at bounding box center [189, 81] width 379 height 163
type input "15"
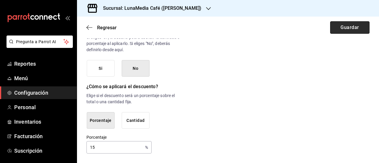
click at [338, 26] on button "Guardar" at bounding box center [349, 27] width 39 height 12
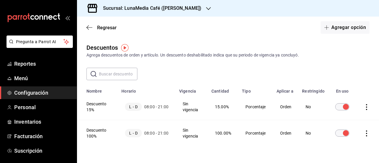
click at [110, 71] on input "text" at bounding box center [118, 74] width 38 height 12
click at [339, 24] on button "Agregar opción" at bounding box center [345, 27] width 49 height 12
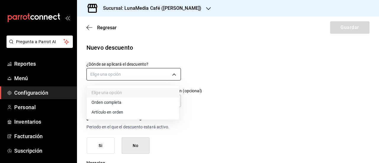
click at [96, 74] on body "Pregunta a Parrot AI Reportes Menú Configuración Personal Inventarios Facturaci…" at bounding box center [189, 81] width 379 height 163
click at [107, 104] on li "Orden completa" at bounding box center [133, 103] width 92 height 10
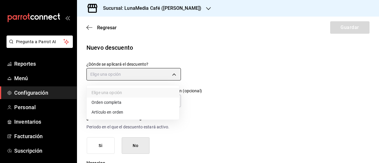
type input "ORDER"
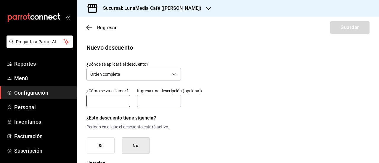
click at [105, 101] on input "text" at bounding box center [108, 101] width 44 height 12
type input "Descuento 10%"
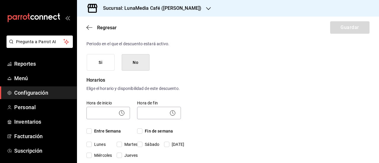
scroll to position [89, 0]
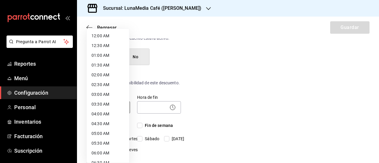
click at [112, 114] on body "Pregunta a Parrot AI Reportes Menú Configuración Personal Inventarios Facturaci…" at bounding box center [189, 81] width 379 height 163
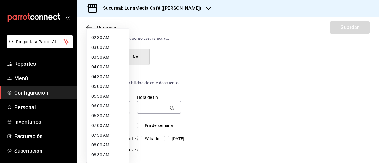
scroll to position [59, 0]
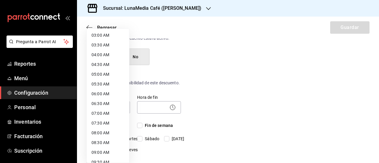
drag, startPoint x: 99, startPoint y: 132, endPoint x: 115, endPoint y: 118, distance: 20.5
click at [99, 131] on li "08:00 AM" at bounding box center [108, 133] width 42 height 10
type input "08:00"
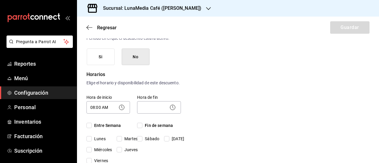
click at [149, 112] on body "Pregunta a Parrot AI Reportes Menú Configuración Personal Inventarios Facturaci…" at bounding box center [189, 81] width 379 height 163
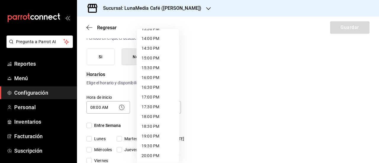
scroll to position [296, 0]
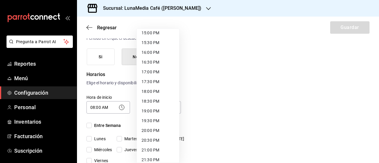
click at [144, 151] on li "21:00 PM" at bounding box center [158, 150] width 42 height 10
type input "21:00"
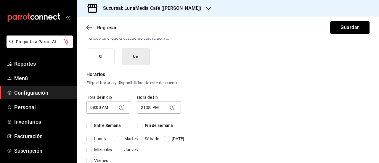
click at [88, 128] on input "Entre Semana" at bounding box center [88, 125] width 5 height 5
checkbox input "true"
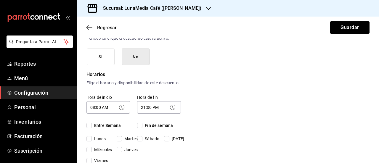
checkbox input "true"
click at [140, 128] on input "Fin de semana" at bounding box center [139, 125] width 5 height 5
checkbox input "true"
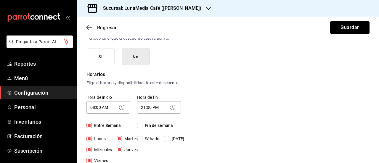
checkbox input "true"
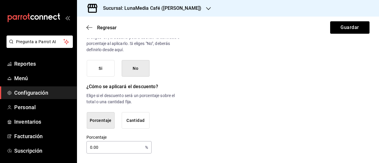
scroll to position [349, 0]
drag, startPoint x: 96, startPoint y: 146, endPoint x: 78, endPoint y: 144, distance: 18.7
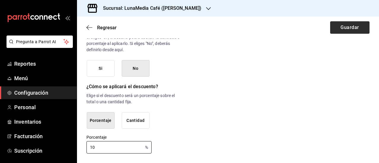
type input "10"
click at [333, 29] on button "Guardar" at bounding box center [349, 27] width 39 height 12
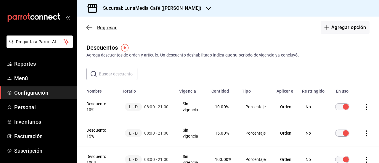
click at [102, 28] on span "Regresar" at bounding box center [107, 28] width 20 height 6
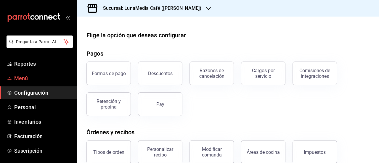
click at [36, 77] on span "Menú" at bounding box center [43, 78] width 58 height 8
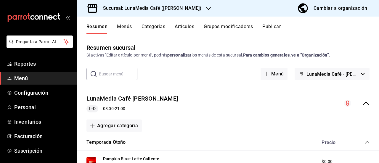
scroll to position [30, 0]
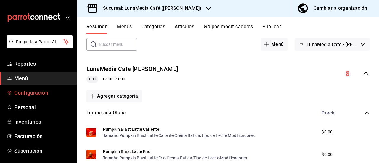
click at [29, 96] on span "Configuración" at bounding box center [43, 93] width 58 height 8
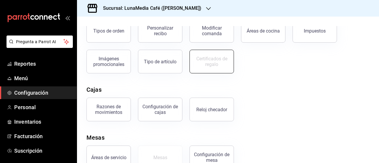
scroll to position [137, 0]
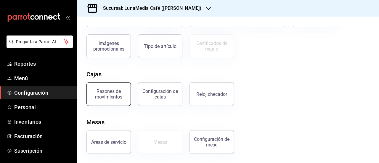
click at [117, 95] on div "Razones de movimientos" at bounding box center [108, 93] width 37 height 11
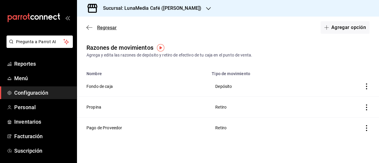
click at [102, 25] on span "Regresar" at bounding box center [107, 28] width 20 height 6
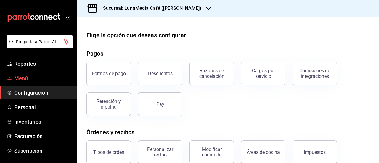
click at [30, 78] on span "Menú" at bounding box center [43, 78] width 58 height 8
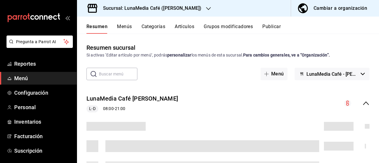
click at [149, 25] on button "Categorías" at bounding box center [153, 29] width 24 height 10
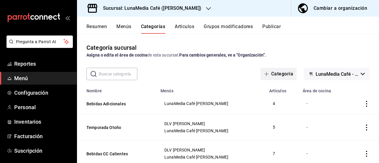
click at [273, 74] on button "Categoría" at bounding box center [278, 74] width 36 height 12
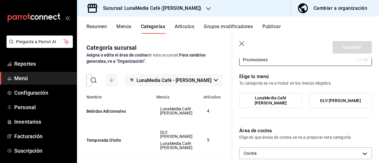
type input "Promociones"
click at [279, 104] on span "LunaMedia Café [PERSON_NAME]" at bounding box center [271, 101] width 54 height 10
click at [0, 0] on input "LunaMedia Café [PERSON_NAME]" at bounding box center [0, 0] width 0 height 0
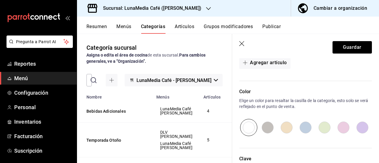
scroll to position [89, 0]
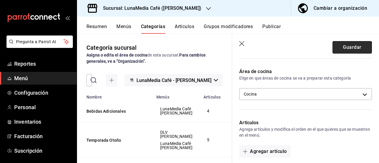
click at [344, 50] on button "Guardar" at bounding box center [351, 47] width 39 height 12
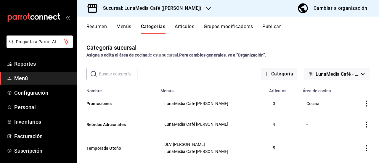
click at [185, 31] on button "Artículos" at bounding box center [185, 29] width 20 height 10
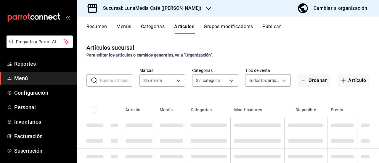
type input "55b5777a-a8f8-4194-81d5-7e3cda734f68"
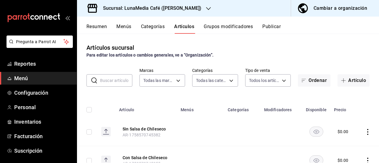
type input "831fc537-2c5d-4670-a818-dff4a59e811b,622fb036-7591-4a5a-b99c-1bb32aa12758,4a667…"
click at [102, 85] on input "text" at bounding box center [116, 81] width 32 height 12
click at [105, 81] on input "text" at bounding box center [116, 81] width 32 height 12
click at [341, 82] on span "button" at bounding box center [344, 80] width 7 height 5
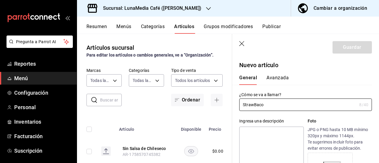
type input "StrawBacon"
click at [240, 45] on icon "button" at bounding box center [242, 44] width 6 height 6
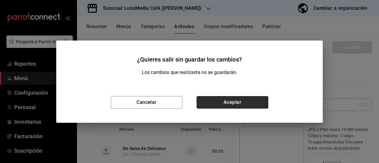
click at [224, 99] on button "Aceptar" at bounding box center [233, 102] width 72 height 12
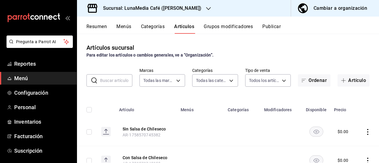
click at [174, 11] on h3 "Sucursal: LunaMedia Café ([PERSON_NAME])" at bounding box center [149, 8] width 103 height 7
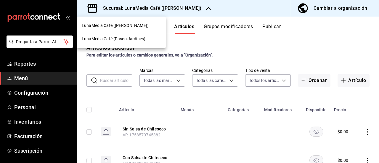
click at [134, 36] on span "LunaMedia Café (Paseo Jardínes)" at bounding box center [114, 39] width 64 height 6
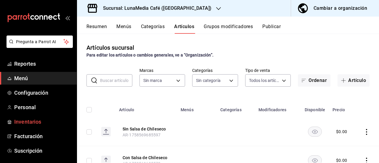
type input "9bfd316f-93ff-4a7b-87a1-66fdb06710ce,07494887-d468-48aa-a246-e0274b537a76,91c1c…"
type input "b9a0b28a-a8c6-4fb4-9998-6933c83bd964"
click at [31, 94] on span "Configuración" at bounding box center [43, 93] width 58 height 8
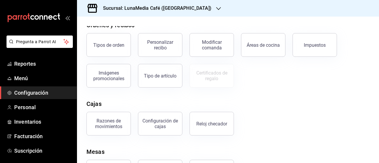
scroll to position [137, 0]
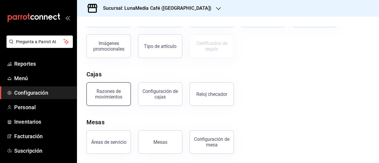
click at [124, 90] on div "Razones de movimientos" at bounding box center [108, 93] width 37 height 11
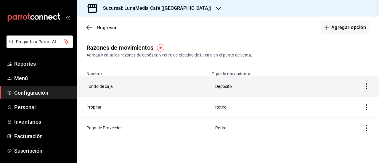
click at [366, 85] on icon "button" at bounding box center [366, 86] width 6 height 6
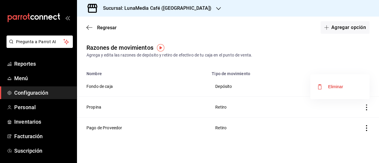
click at [355, 102] on div at bounding box center [189, 81] width 379 height 163
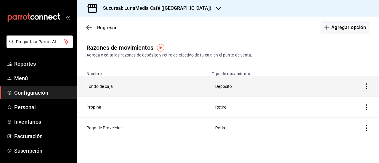
click at [366, 89] on icon "button" at bounding box center [366, 86] width 1 height 6
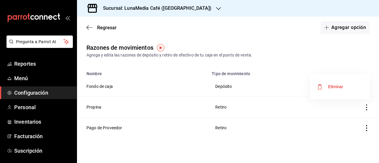
click at [104, 85] on div at bounding box center [189, 81] width 379 height 163
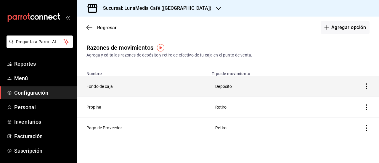
click at [104, 86] on th "Fondo de caja" at bounding box center [142, 86] width 131 height 21
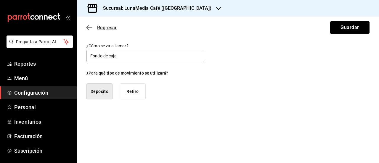
click at [98, 26] on span "Regresar" at bounding box center [107, 28] width 20 height 6
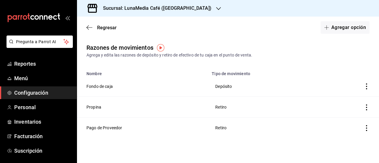
click at [180, 7] on h3 "Sucursal: LunaMedia Café (Paseo Jardínes)" at bounding box center [154, 8] width 113 height 7
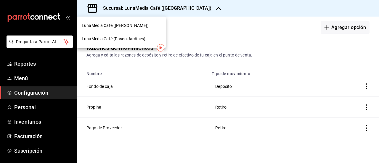
click at [122, 24] on span "LunaMedia Café (Ávila Camacho)" at bounding box center [115, 25] width 67 height 6
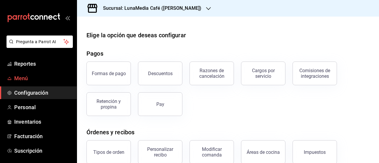
click at [23, 77] on span "Menú" at bounding box center [43, 78] width 58 height 8
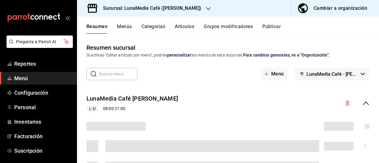
click at [268, 30] on button "Publicar" at bounding box center [271, 29] width 18 height 10
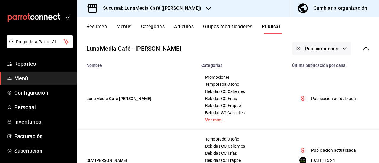
scroll to position [9, 0]
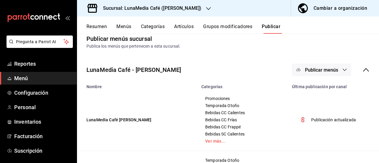
click at [342, 70] on icon "button" at bounding box center [344, 69] width 5 height 5
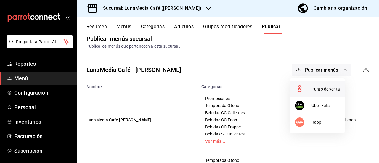
click at [310, 88] on div at bounding box center [303, 88] width 17 height 9
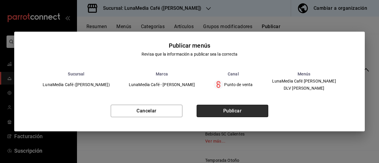
click at [227, 109] on button "Publicar" at bounding box center [233, 111] width 72 height 12
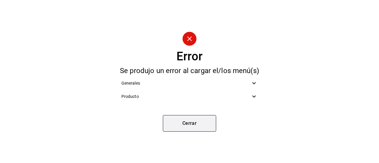
click at [188, 121] on button "Cerrar" at bounding box center [189, 123] width 53 height 17
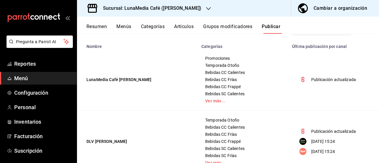
scroll to position [38, 0]
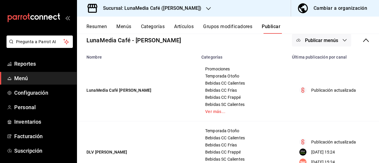
click at [94, 31] on button "Resumen" at bounding box center [96, 29] width 20 height 10
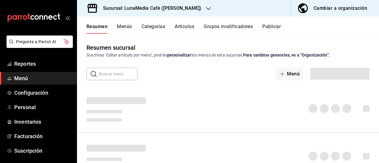
click at [121, 24] on button "Menús" at bounding box center [124, 29] width 15 height 10
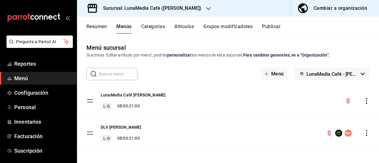
scroll to position [3, 0]
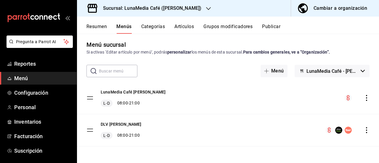
click at [363, 132] on icon "actions" at bounding box center [366, 130] width 6 height 6
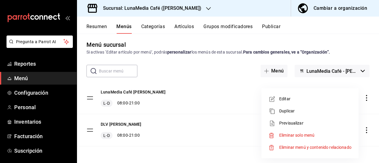
click at [291, 96] on span "Editar" at bounding box center [315, 99] width 72 height 6
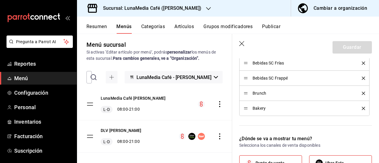
scroll to position [326, 0]
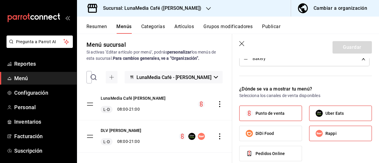
click at [287, 108] on label "Punto de venta" at bounding box center [270, 113] width 62 height 15
click at [255, 108] on input "Punto de venta" at bounding box center [249, 113] width 12 height 12
checkbox input "false"
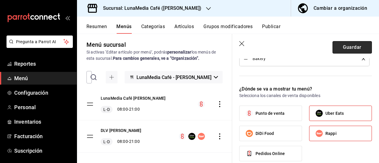
click at [337, 45] on button "Guardar" at bounding box center [351, 47] width 39 height 12
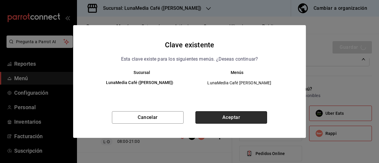
click at [226, 117] on button "Aceptar" at bounding box center [231, 117] width 72 height 12
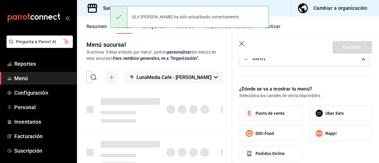
checkbox input "false"
type input "1758845305699"
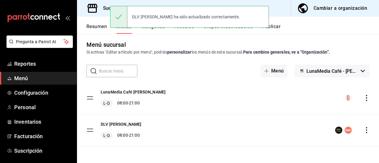
click at [366, 100] on icon "actions" at bounding box center [366, 98] width 1 height 6
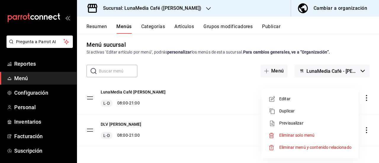
click at [235, 85] on div at bounding box center [189, 81] width 379 height 163
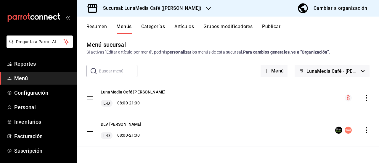
click at [276, 25] on button "Publicar" at bounding box center [271, 29] width 18 height 10
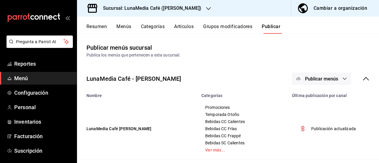
click at [308, 80] on span "Publicar menús" at bounding box center [321, 79] width 33 height 6
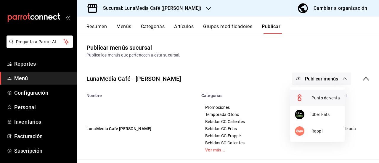
click at [299, 98] on circle at bounding box center [299, 97] width 9 height 9
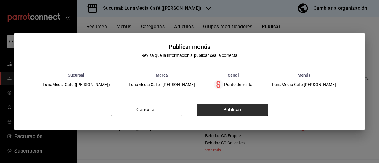
click at [245, 110] on button "Publicar" at bounding box center [233, 110] width 72 height 12
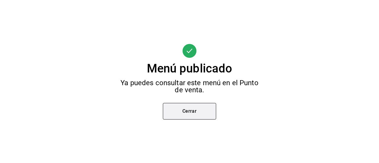
click at [210, 114] on button "Cerrar" at bounding box center [189, 111] width 53 height 17
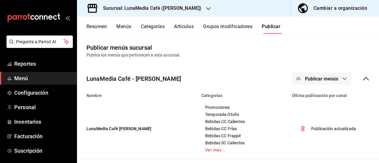
click at [86, 26] on div "Resumen Menús Categorías Artículos Grupos modificadores Publicar" at bounding box center [228, 25] width 302 height 17
click at [88, 26] on button "Resumen" at bounding box center [96, 29] width 20 height 10
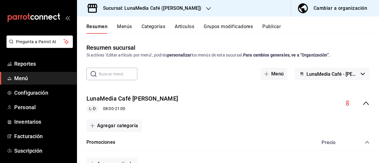
click at [266, 30] on button "Publicar" at bounding box center [271, 29] width 18 height 10
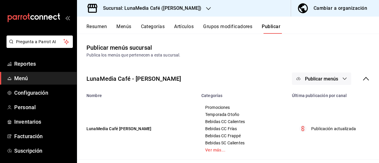
click at [107, 25] on button "Resumen" at bounding box center [96, 29] width 20 height 10
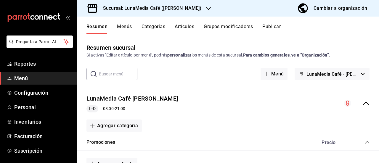
click at [130, 25] on button "Menús" at bounding box center [124, 29] width 15 height 10
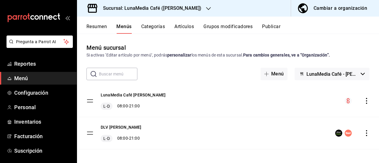
click at [364, 133] on icon "actions" at bounding box center [366, 133] width 6 height 6
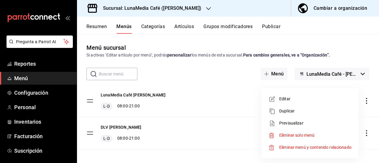
click at [289, 100] on span "Editar" at bounding box center [315, 99] width 72 height 6
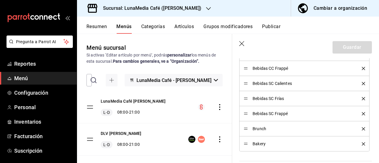
scroll to position [296, 0]
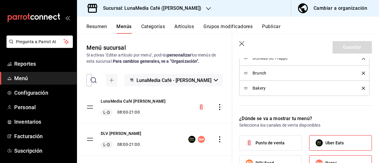
click at [281, 141] on span "Punto de venta" at bounding box center [269, 143] width 29 height 6
click at [255, 141] on input "Punto de venta" at bounding box center [249, 143] width 12 height 12
checkbox input "true"
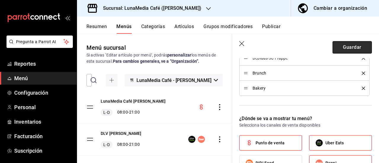
click at [336, 41] on button "Guardar" at bounding box center [351, 47] width 39 height 12
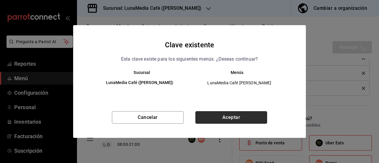
click at [202, 123] on button "Aceptar" at bounding box center [231, 117] width 72 height 12
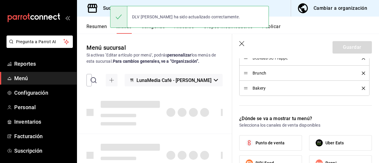
checkbox input "false"
type input "1758845338677"
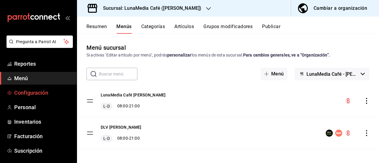
click at [38, 93] on span "Configuración" at bounding box center [43, 93] width 58 height 8
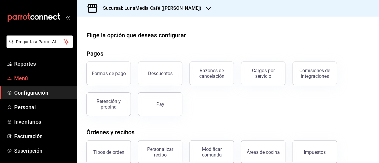
click at [33, 79] on span "Menú" at bounding box center [43, 78] width 58 height 8
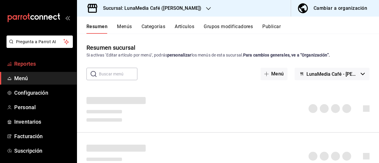
click at [37, 61] on span "Reportes" at bounding box center [43, 64] width 58 height 8
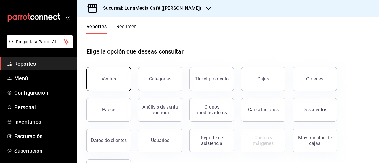
click at [94, 80] on button "Ventas" at bounding box center [108, 79] width 44 height 24
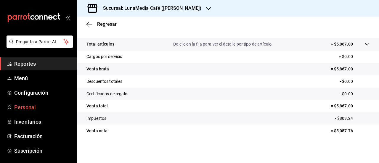
scroll to position [2, 0]
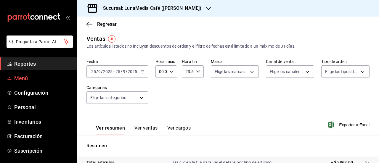
click at [33, 75] on span "Menú" at bounding box center [43, 78] width 58 height 8
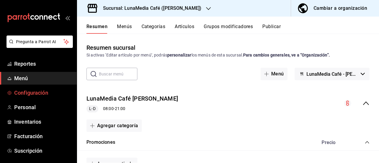
click at [33, 89] on span "Configuración" at bounding box center [43, 93] width 58 height 8
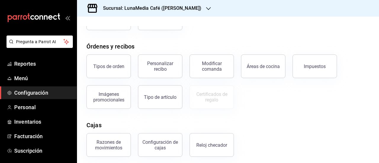
scroll to position [89, 0]
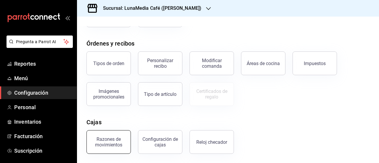
click at [117, 140] on div "Razones de movimientos" at bounding box center [108, 141] width 37 height 11
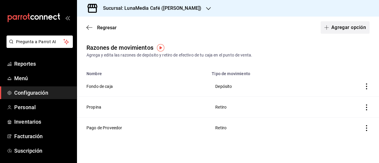
click at [335, 26] on button "Agregar opción" at bounding box center [345, 27] width 49 height 12
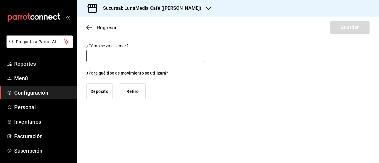
click at [109, 58] on input "text" at bounding box center [145, 56] width 118 height 12
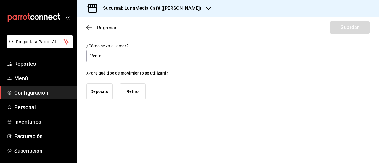
type input "Venta"
click at [131, 91] on button "Retiro" at bounding box center [133, 91] width 26 height 16
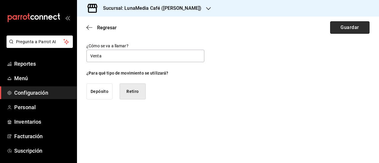
click at [344, 28] on button "Guardar" at bounding box center [349, 27] width 39 height 12
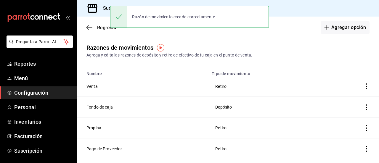
click at [246, 43] on div "Razones de movimientos Agrega y edita las razones de depósito y retiro de efect…" at bounding box center [228, 50] width 302 height 15
click at [105, 4] on div "Sucursal: LunaMedia Café ([PERSON_NAME])" at bounding box center [147, 8] width 131 height 17
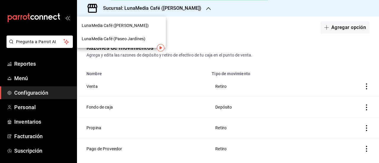
click at [102, 41] on span "LunaMedia Café (Paseo Jardínes)" at bounding box center [114, 39] width 64 height 6
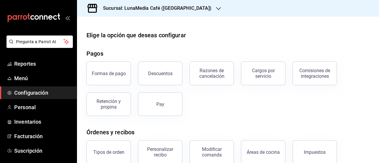
scroll to position [118, 0]
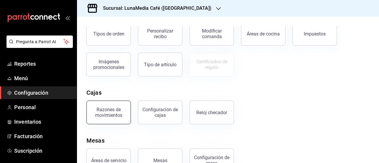
click at [119, 105] on button "Razones de movimientos" at bounding box center [108, 113] width 44 height 24
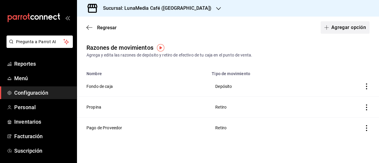
click at [335, 23] on button "Agregar opción" at bounding box center [345, 27] width 49 height 12
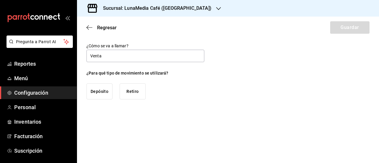
type input "Venta"
click at [123, 93] on button "Retiro" at bounding box center [133, 91] width 26 height 16
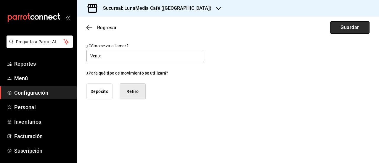
click at [349, 29] on button "Guardar" at bounding box center [349, 27] width 39 height 12
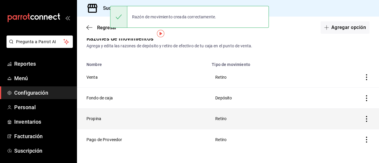
scroll to position [14, 0]
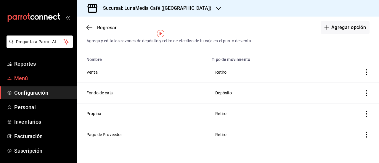
click at [27, 78] on span "Menú" at bounding box center [43, 78] width 58 height 8
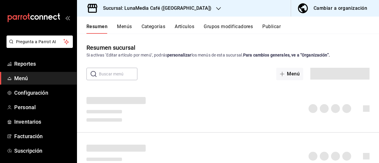
click at [184, 9] on h3 "Sucursal: LunaMedia Café (Paseo Jardínes)" at bounding box center [154, 8] width 113 height 7
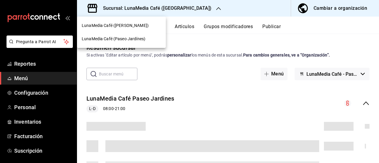
click at [131, 28] on span "LunaMedia Café (Ávila Camacho)" at bounding box center [115, 25] width 67 height 6
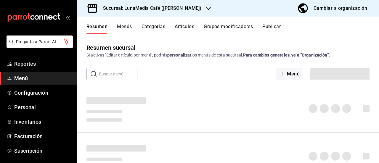
click at [24, 76] on span "Menú" at bounding box center [43, 78] width 58 height 8
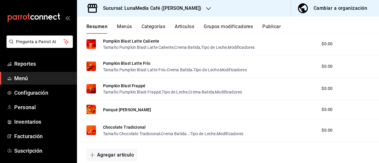
scroll to position [309, 0]
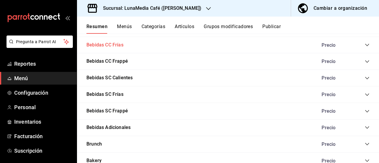
click at [102, 46] on button "Bebidas CC Frías" at bounding box center [104, 45] width 37 height 7
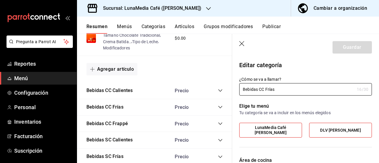
scroll to position [339, 0]
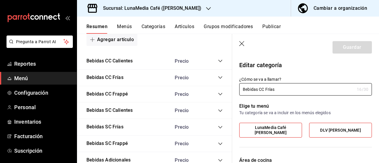
click at [241, 43] on icon "button" at bounding box center [241, 43] width 5 height 5
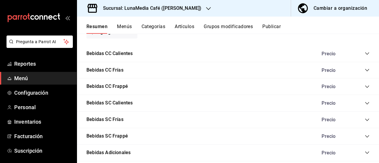
scroll to position [279, 0]
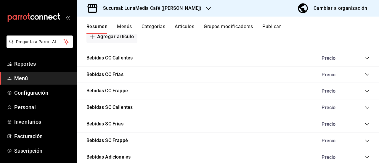
click at [365, 75] on icon "collapse-category-row" at bounding box center [367, 74] width 5 height 5
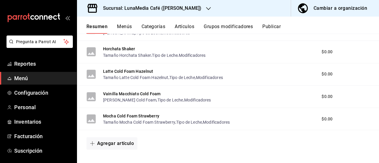
scroll to position [457, 0]
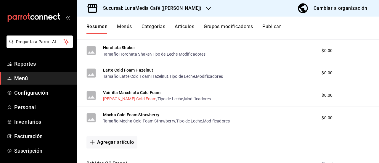
click at [142, 101] on button "[PERSON_NAME] Cold Foam" at bounding box center [129, 99] width 53 height 6
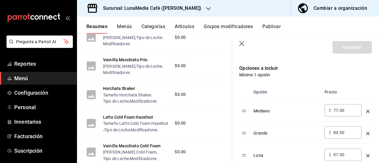
scroll to position [546, 0]
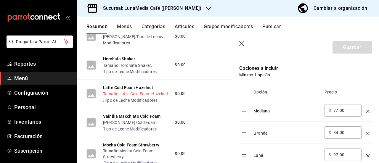
click at [121, 97] on button "Tamaño Latte Cold Foam Hazelnut" at bounding box center [135, 94] width 65 height 6
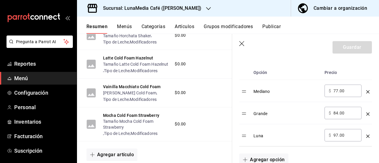
scroll to position [605, 0]
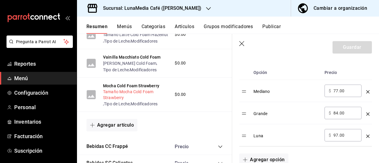
click at [118, 101] on button "Tamaño Mocha Cold Foam Strawberry" at bounding box center [136, 95] width 66 height 12
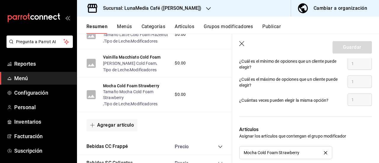
scroll to position [404, 0]
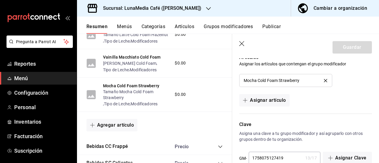
click at [240, 45] on icon "button" at bounding box center [242, 44] width 6 height 6
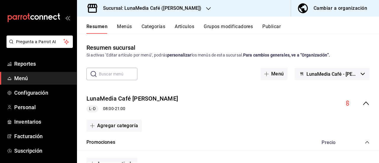
click at [185, 22] on div "Resumen Menús Categorías Artículos Grupos modificadores Publicar" at bounding box center [228, 25] width 302 height 17
click at [183, 28] on button "Artículos" at bounding box center [185, 29] width 20 height 10
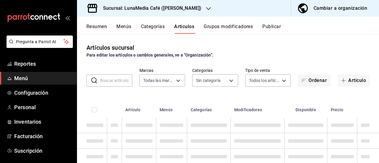
type input "55b5777a-a8f8-4194-81d5-7e3cda734f68"
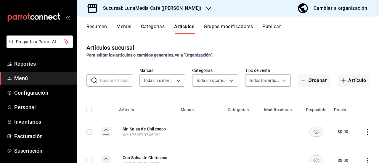
type input "831fc537-2c5d-4670-a818-dff4a59e811b,622fb036-7591-4a5a-b99c-1bb32aa12758,4a667…"
click at [223, 26] on button "Grupos modificadores" at bounding box center [228, 29] width 49 height 10
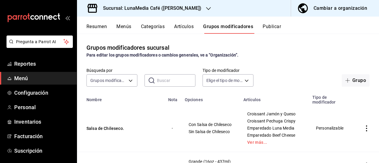
click at [148, 28] on button "Categorías" at bounding box center [153, 29] width 24 height 10
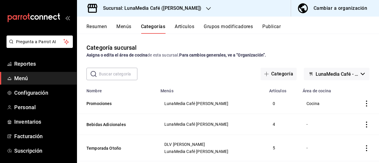
click at [186, 30] on button "Artículos" at bounding box center [185, 29] width 20 height 10
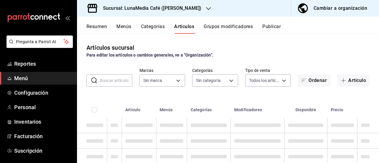
type input "55b5777a-a8f8-4194-81d5-7e3cda734f68"
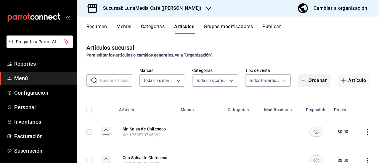
type input "831fc537-2c5d-4670-a818-dff4a59e811b,622fb036-7591-4a5a-b99c-1bb32aa12758,4a667…"
click at [337, 78] on button "Artículo" at bounding box center [353, 80] width 32 height 12
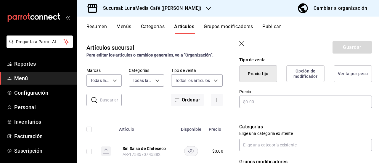
scroll to position [118, 0]
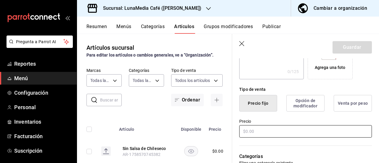
type input "StrawBacon"
click at [262, 129] on input "text" at bounding box center [305, 131] width 133 height 12
type input "$99.00"
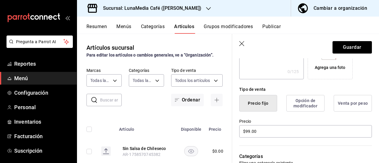
click at [280, 119] on div "Precio $99.00" at bounding box center [305, 129] width 133 height 20
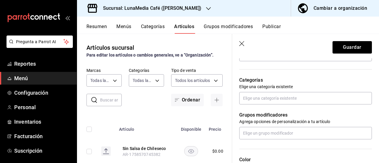
scroll to position [207, 0]
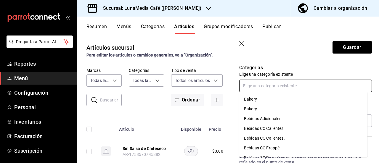
click at [258, 85] on input "text" at bounding box center [305, 86] width 133 height 12
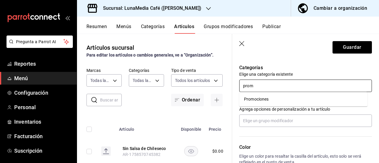
type input "promo"
click at [255, 94] on li "Promociones" at bounding box center [303, 99] width 128 height 10
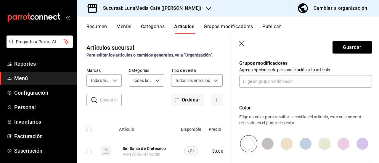
scroll to position [266, 0]
click at [255, 83] on input "text" at bounding box center [305, 81] width 133 height 12
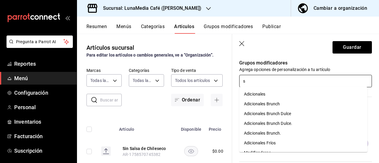
type input "sa"
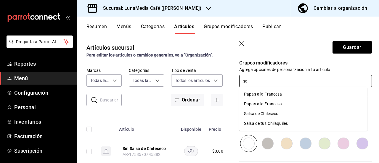
click at [255, 113] on div "Salsa de Chileseco." at bounding box center [262, 114] width 36 height 6
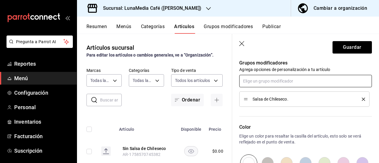
click at [248, 78] on input "text" at bounding box center [305, 81] width 133 height 12
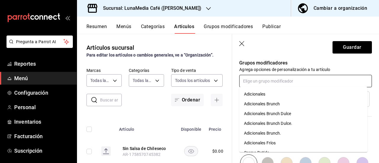
click at [257, 107] on div "Adicionales Brunch" at bounding box center [262, 104] width 36 height 6
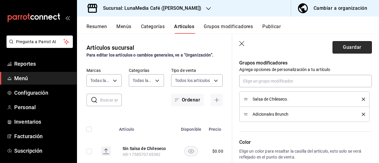
click at [340, 47] on button "Guardar" at bounding box center [351, 47] width 39 height 12
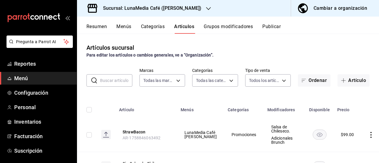
scroll to position [30, 0]
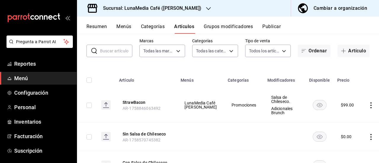
click at [14, 81] on span "Menú" at bounding box center [43, 78] width 58 height 8
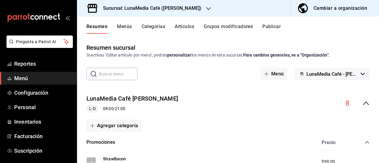
click at [331, 14] on button "Cambiar a organización" at bounding box center [332, 8] width 83 height 17
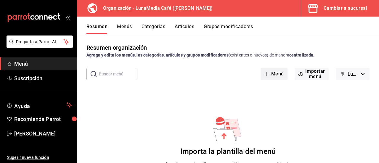
click at [265, 76] on icon "button" at bounding box center [266, 74] width 5 height 5
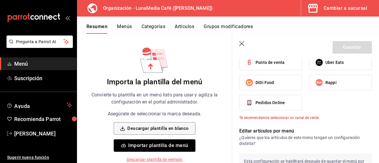
scroll to position [237, 0]
click at [243, 44] on icon "button" at bounding box center [242, 44] width 6 height 6
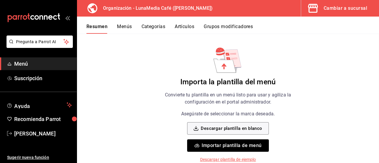
scroll to position [69, 0]
click at [317, 10] on icon "button" at bounding box center [313, 8] width 10 height 9
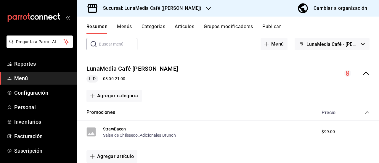
scroll to position [178, 0]
